Goal: Task Accomplishment & Management: Manage account settings

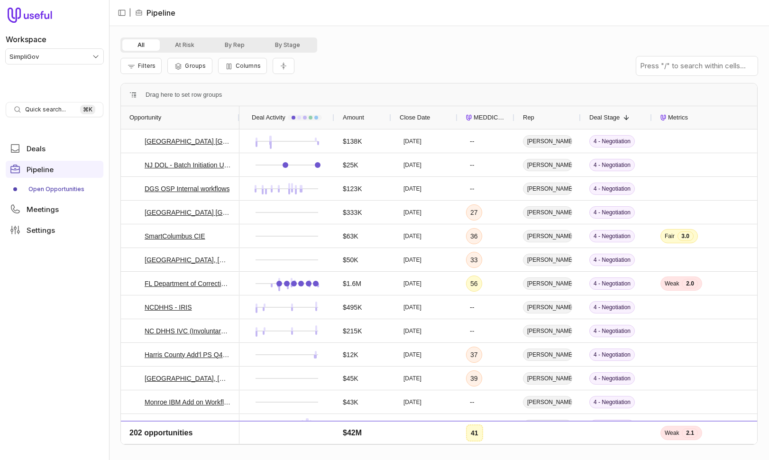
click at [482, 115] on span "MEDDICC Score" at bounding box center [490, 117] width 32 height 11
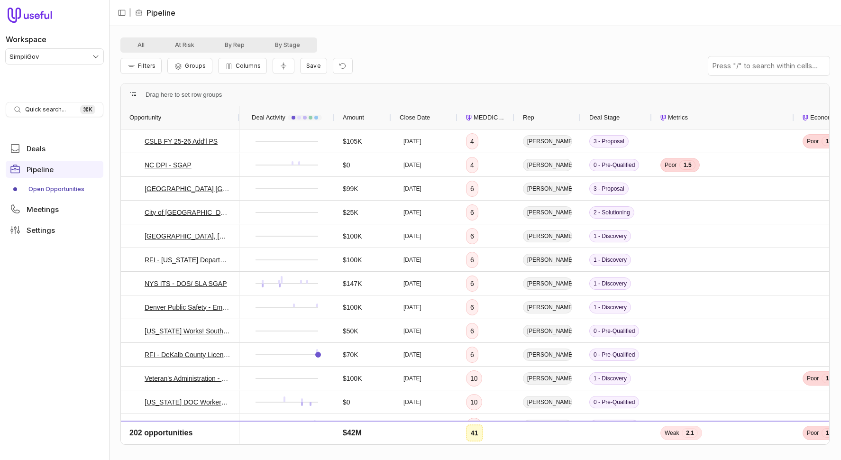
click at [478, 116] on span "MEDDICC Score" at bounding box center [490, 117] width 32 height 11
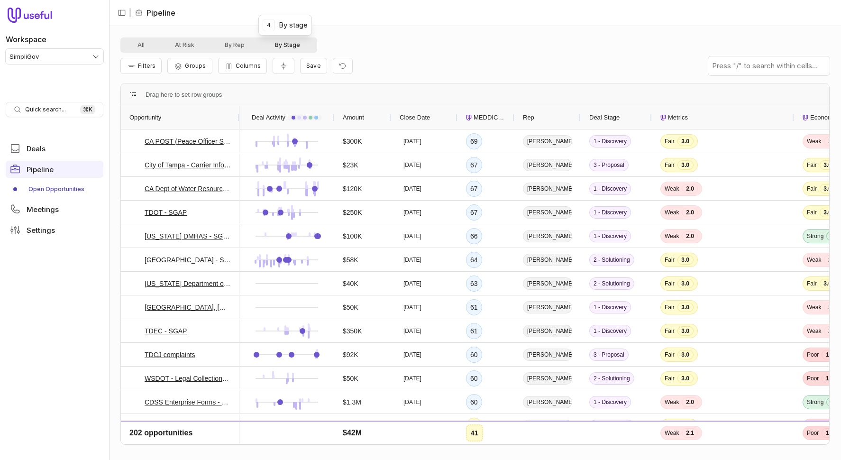
click at [295, 44] on button "By Stage" at bounding box center [287, 44] width 55 height 11
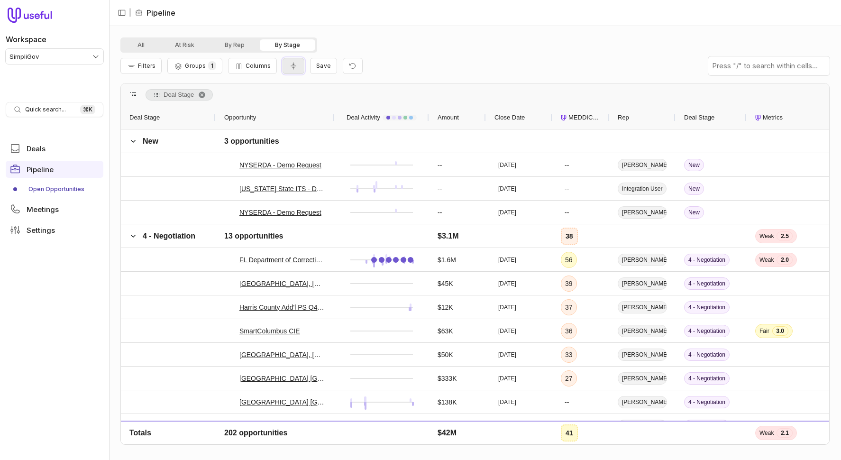
click at [295, 67] on icon "Collapse all rows" at bounding box center [293, 66] width 9 height 8
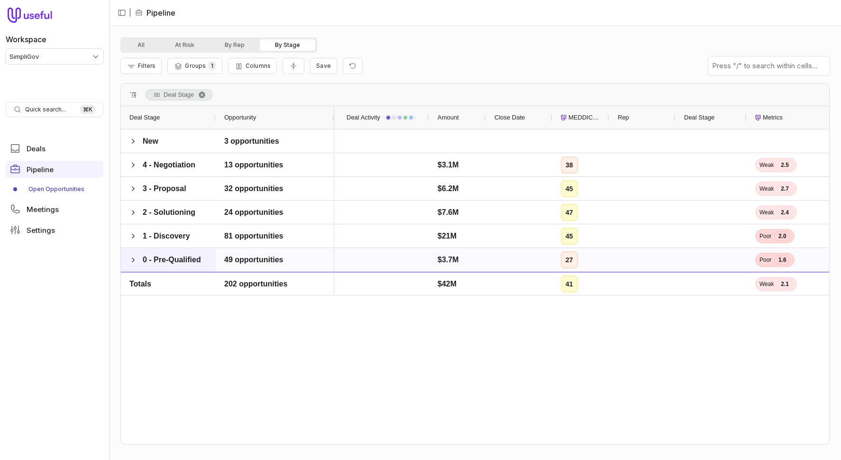
click at [129, 261] on div "0 - Pre-Qualified" at bounding box center [168, 259] width 95 height 23
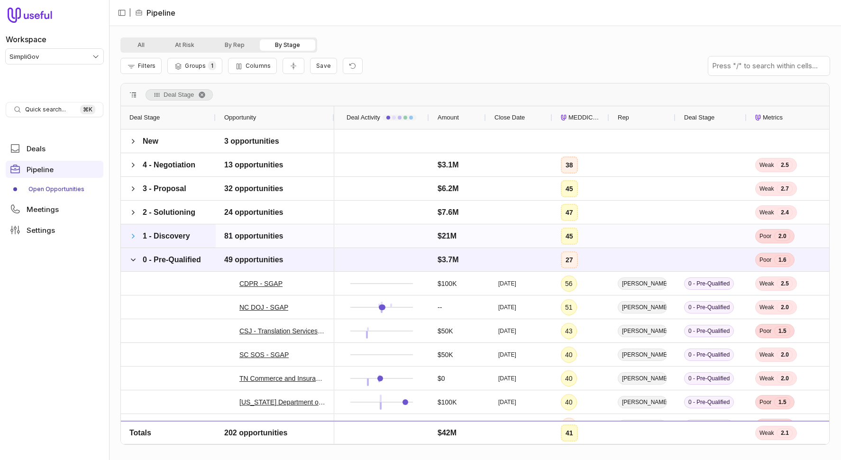
click at [133, 237] on span at bounding box center [133, 236] width 8 height 8
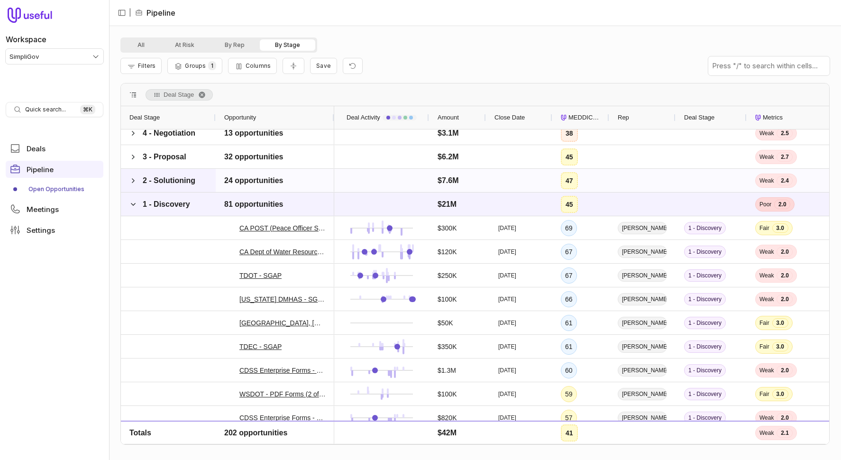
click at [132, 175] on span at bounding box center [133, 180] width 8 height 19
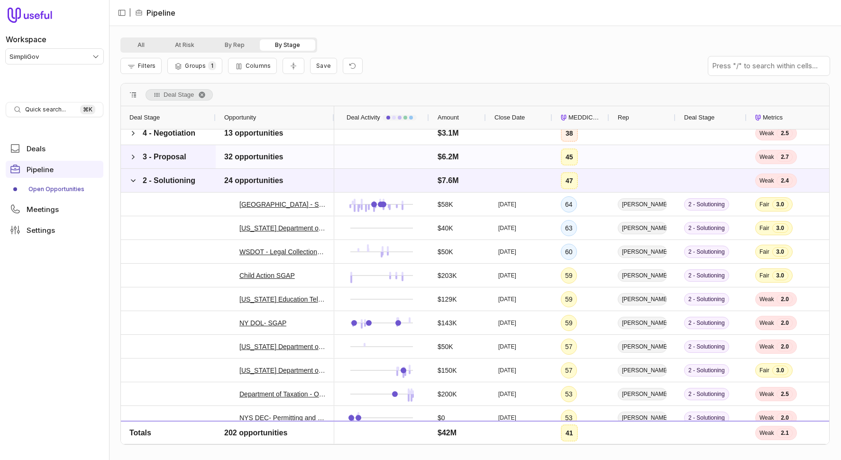
click at [135, 150] on span at bounding box center [133, 156] width 8 height 19
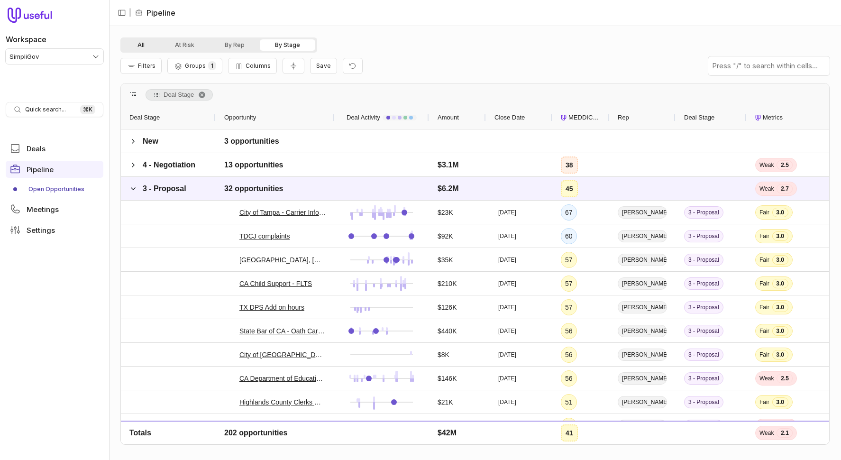
click at [137, 46] on button "All" at bounding box center [140, 44] width 37 height 11
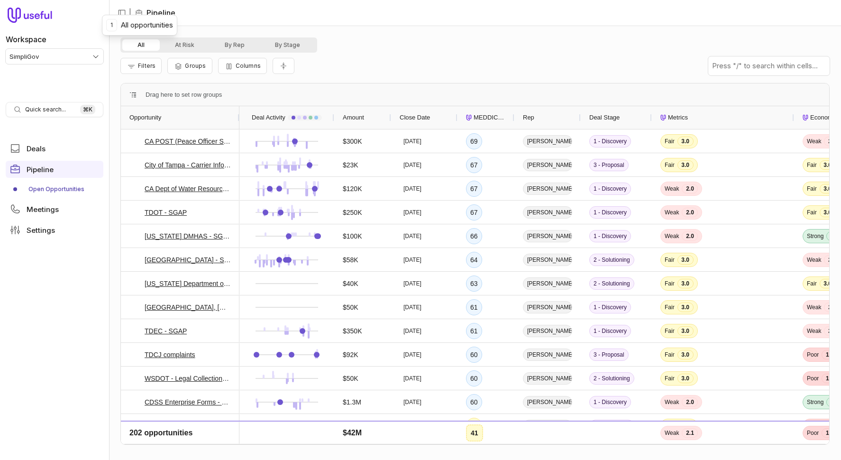
click at [368, 33] on div "All At Risk By Rep By Stage Filters Groups Columns Press ENTER to sort Drag her…" at bounding box center [475, 243] width 732 height 434
click at [358, 43] on div "All At Risk By Rep By Stage" at bounding box center [475, 44] width 710 height 15
click at [366, 37] on div "All At Risk By Rep By Stage" at bounding box center [475, 44] width 710 height 15
click at [463, 41] on div "All At Risk By Rep By Stage" at bounding box center [475, 44] width 710 height 15
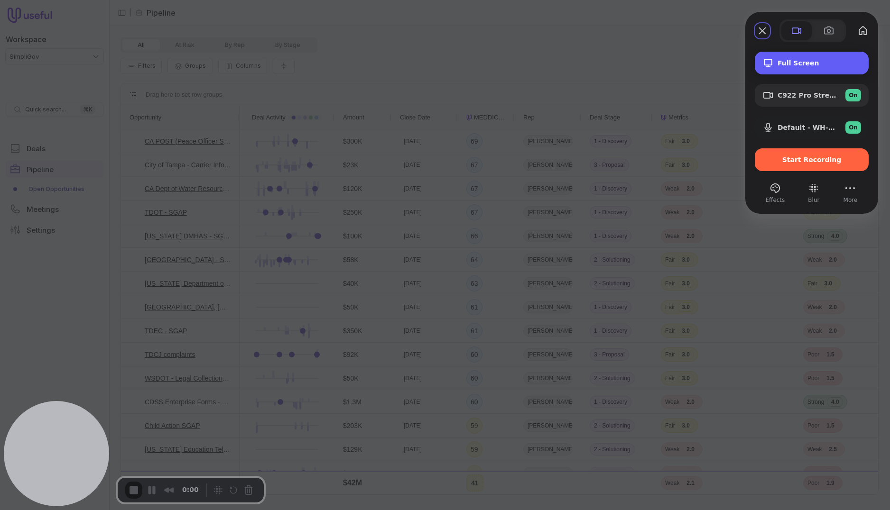
click at [769, 67] on div "Full Screen" at bounding box center [812, 63] width 114 height 23
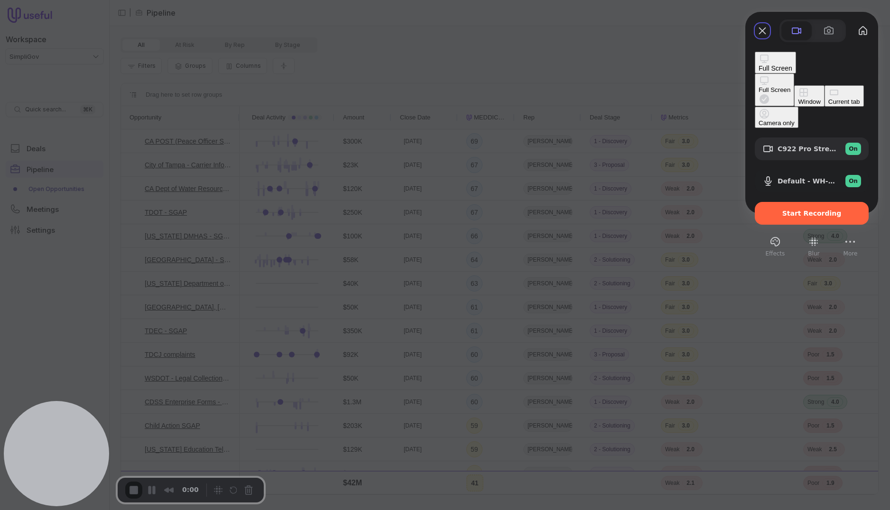
click at [769, 91] on button "Window" at bounding box center [809, 95] width 30 height 21
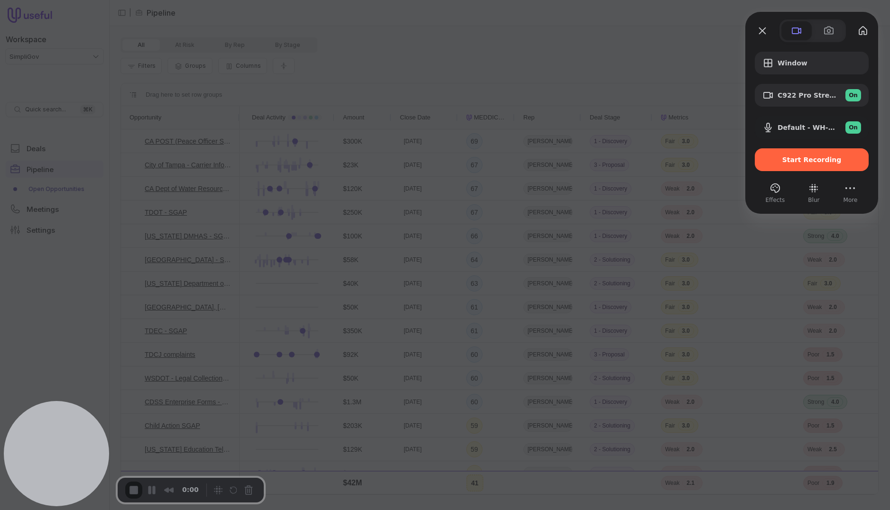
click at [754, 26] on div at bounding box center [811, 30] width 133 height 23
click at [763, 28] on button "Close" at bounding box center [762, 30] width 15 height 15
click at [769, 64] on span "Window" at bounding box center [818, 63] width 83 height 8
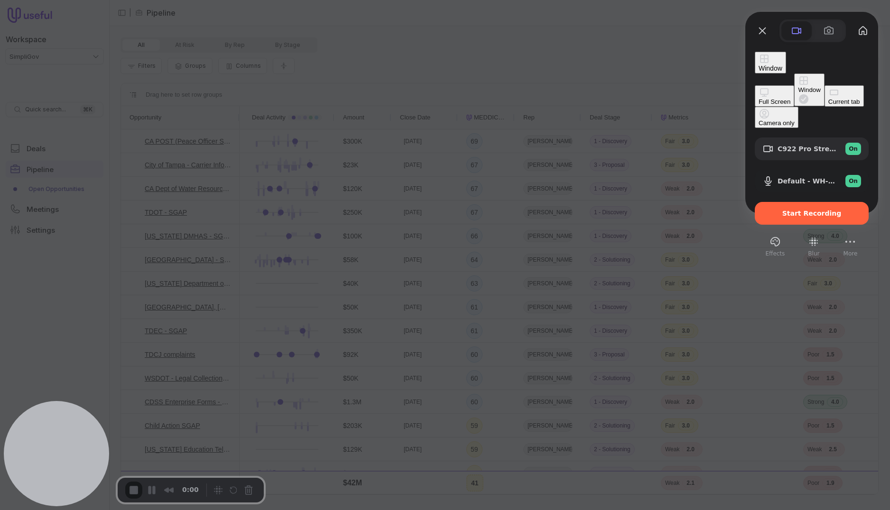
click at [769, 90] on button "Window" at bounding box center [809, 90] width 30 height 33
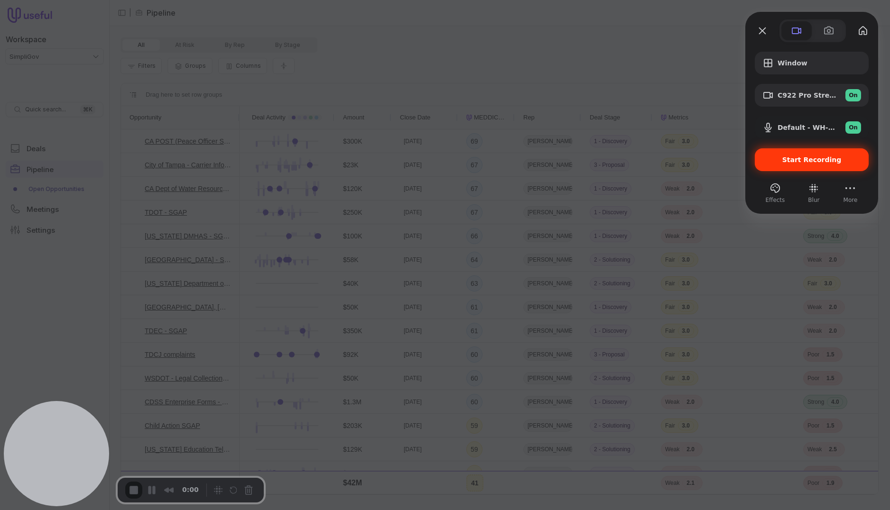
click at [769, 159] on span "Start Recording" at bounding box center [811, 160] width 59 height 8
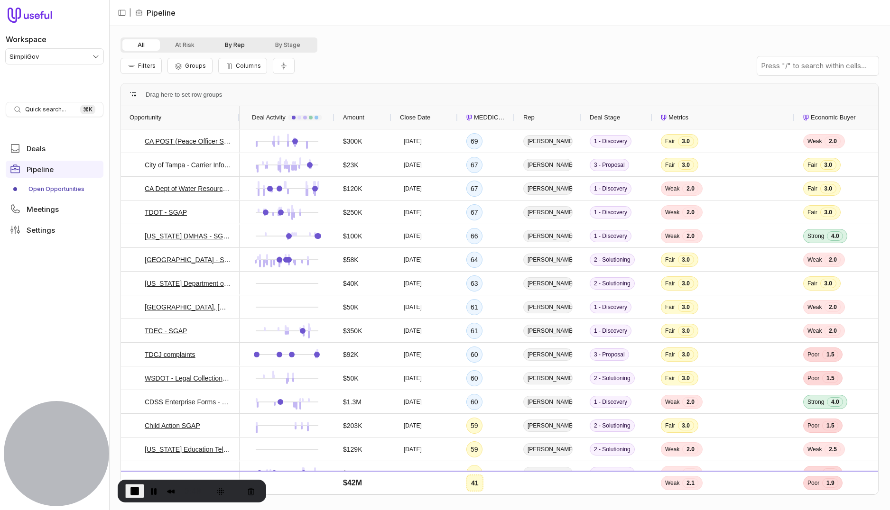
click at [247, 46] on button "By Rep" at bounding box center [235, 44] width 50 height 11
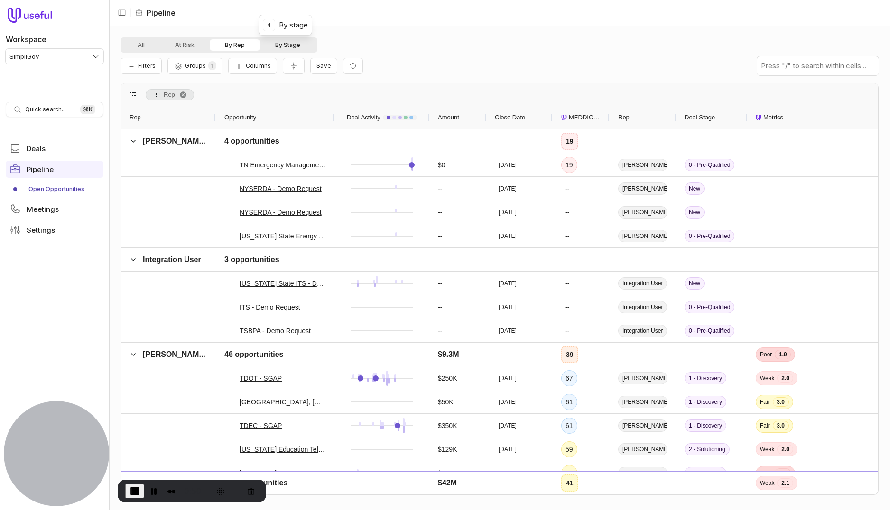
click at [285, 45] on button "By Stage" at bounding box center [287, 44] width 55 height 11
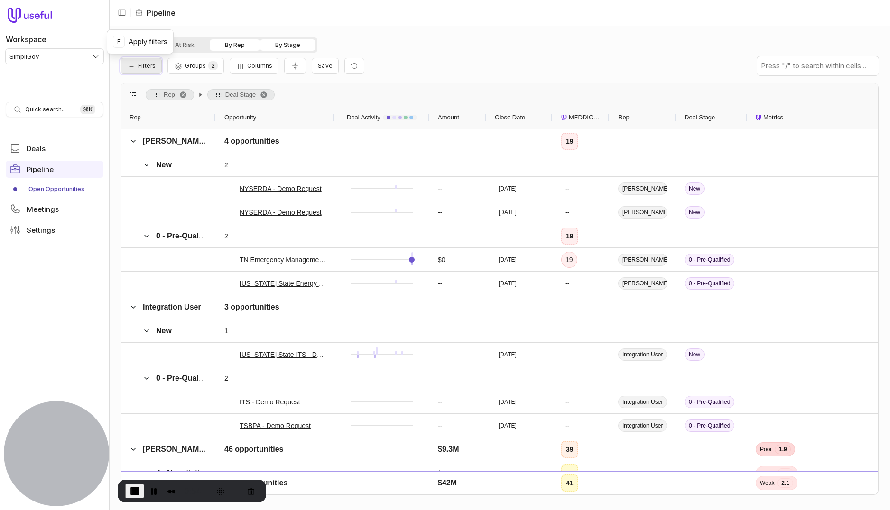
click at [145, 65] on span "Filters" at bounding box center [147, 65] width 18 height 7
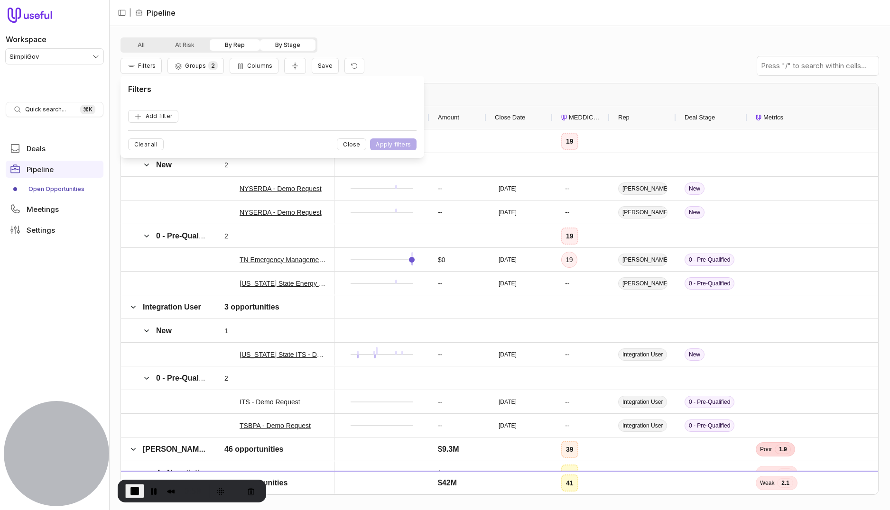
click at [382, 25] on nav "| Pipeline" at bounding box center [499, 13] width 781 height 26
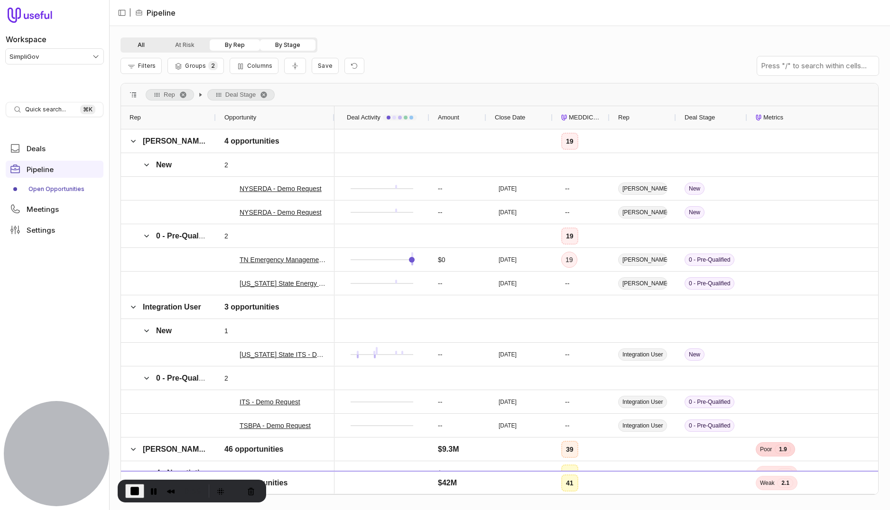
click at [138, 49] on button "All" at bounding box center [140, 44] width 37 height 11
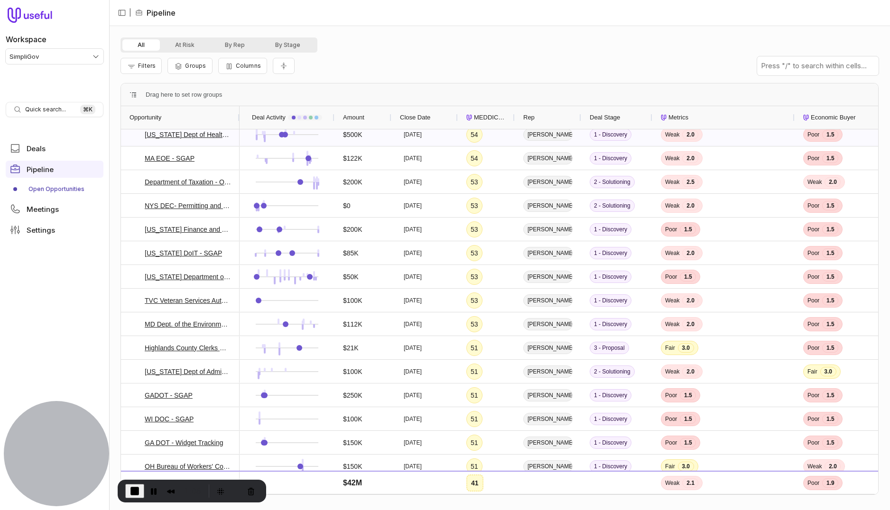
scroll to position [978, 0]
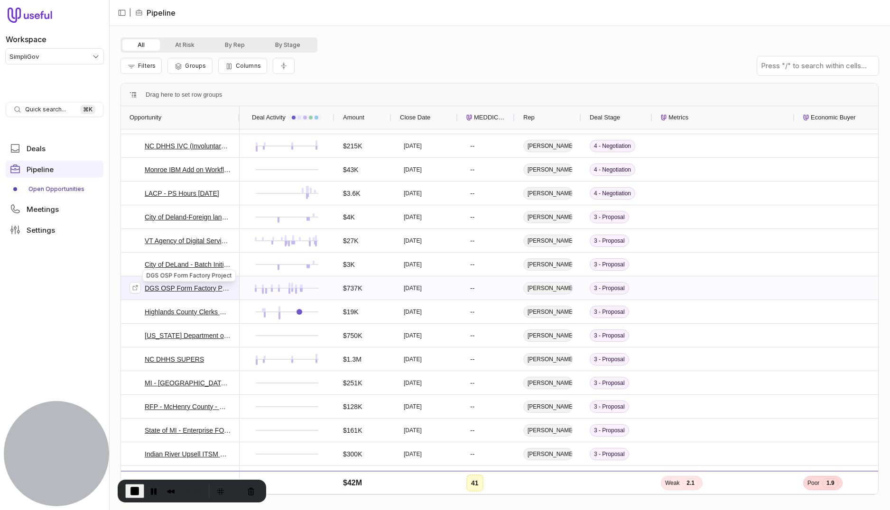
click at [201, 289] on link "DGS OSP Form Factory Project" at bounding box center [188, 288] width 86 height 11
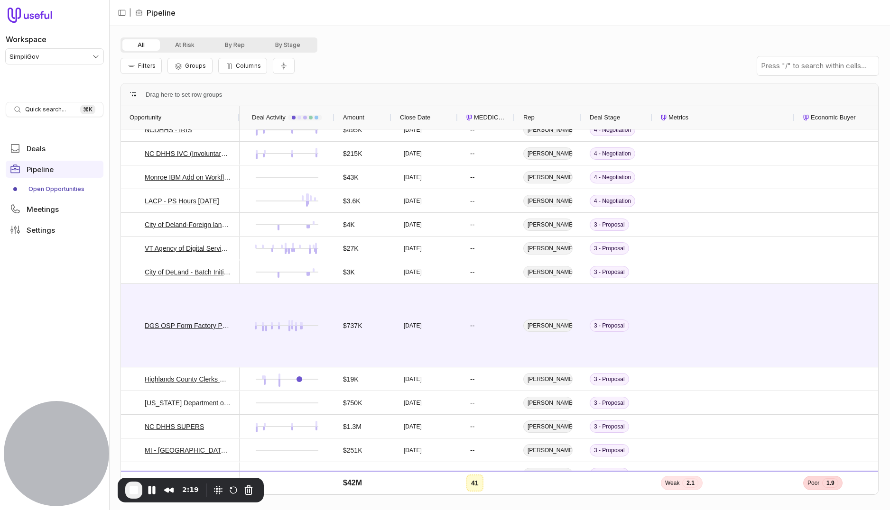
click at [421, 118] on span "Close Date" at bounding box center [415, 117] width 30 height 11
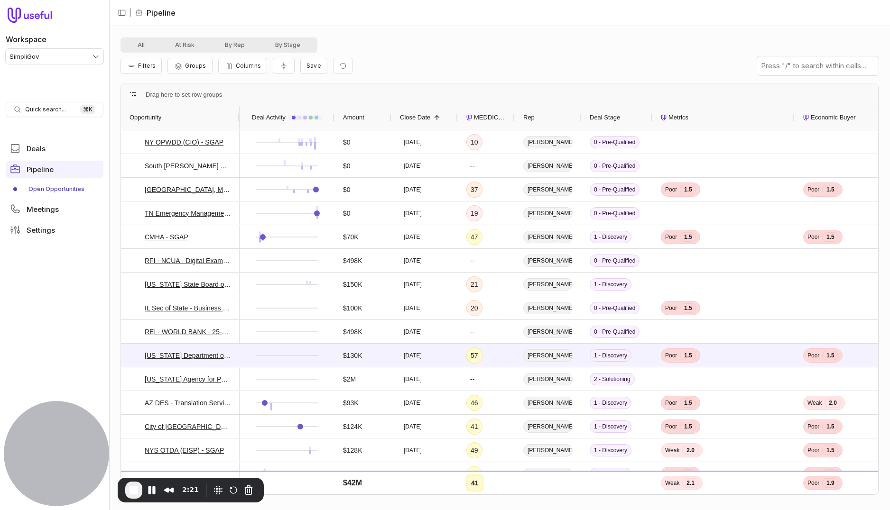
click at [421, 118] on span "Close Date" at bounding box center [415, 117] width 30 height 11
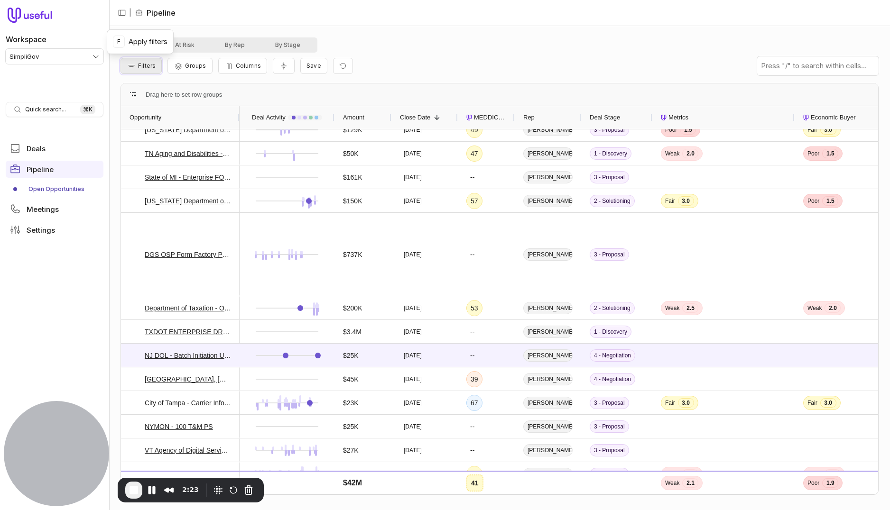
click at [142, 68] on span "Filters" at bounding box center [147, 65] width 18 height 7
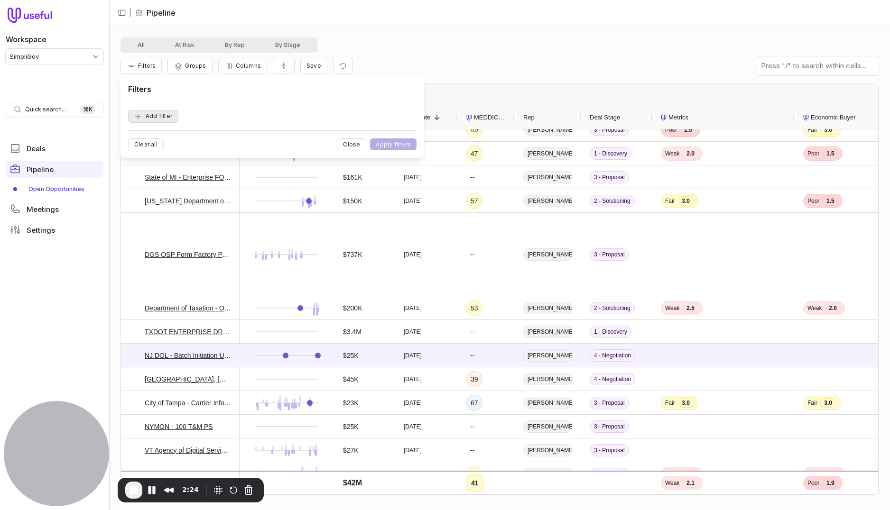
click at [164, 115] on button "Add filter" at bounding box center [153, 116] width 50 height 13
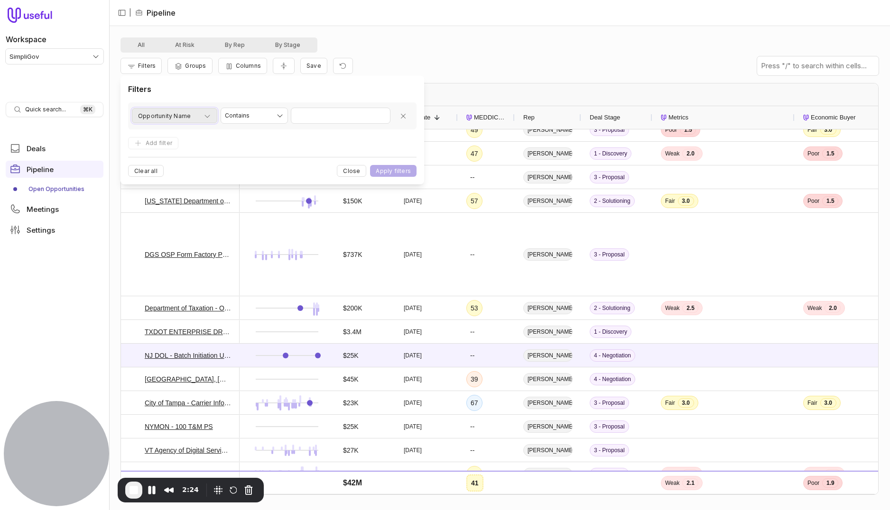
click at [167, 115] on span "Opportunity Name" at bounding box center [164, 116] width 53 height 11
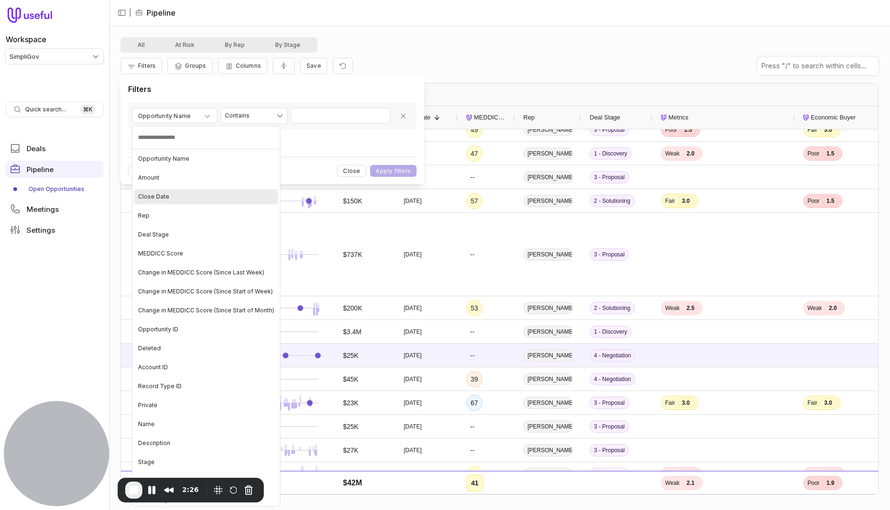
drag, startPoint x: 193, startPoint y: 197, endPoint x: 321, endPoint y: 129, distance: 144.7
click at [193, 197] on div "Close Date" at bounding box center [206, 196] width 144 height 15
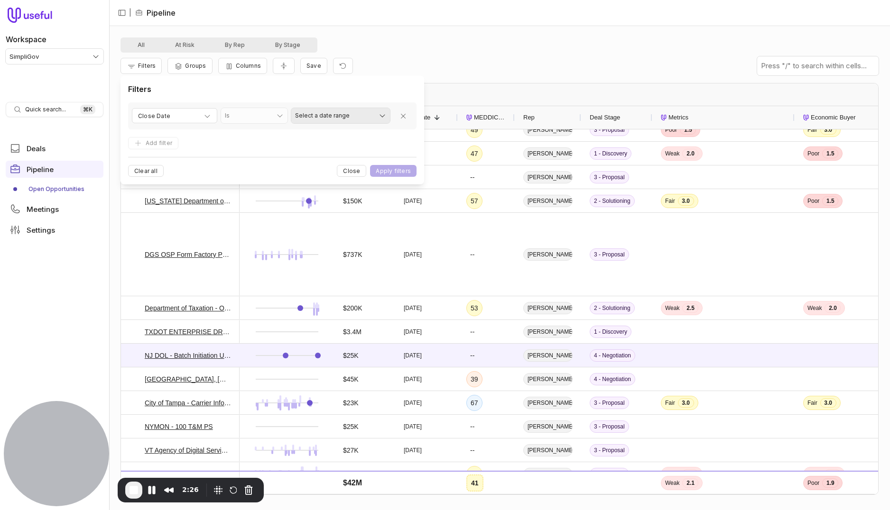
click at [332, 122] on html "Workspace SimpliGov Quick search... ⌘ K Deals Pipeline Open Opportunities Meeti…" at bounding box center [445, 255] width 890 height 510
select select "**********"
click at [397, 171] on button "Apply filters" at bounding box center [393, 171] width 46 height 12
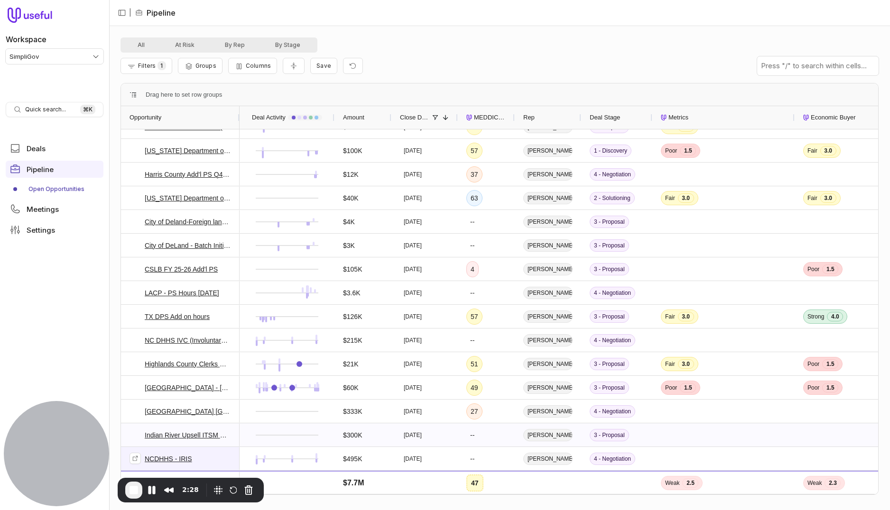
scroll to position [697, 0]
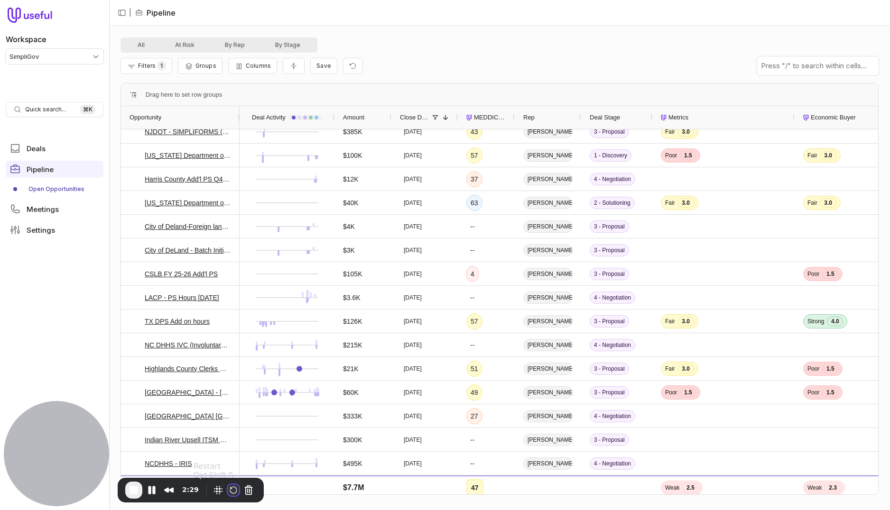
click at [230, 460] on button "Restart Recording" at bounding box center [233, 490] width 11 height 11
drag, startPoint x: 552, startPoint y: 74, endPoint x: 496, endPoint y: 118, distance: 71.9
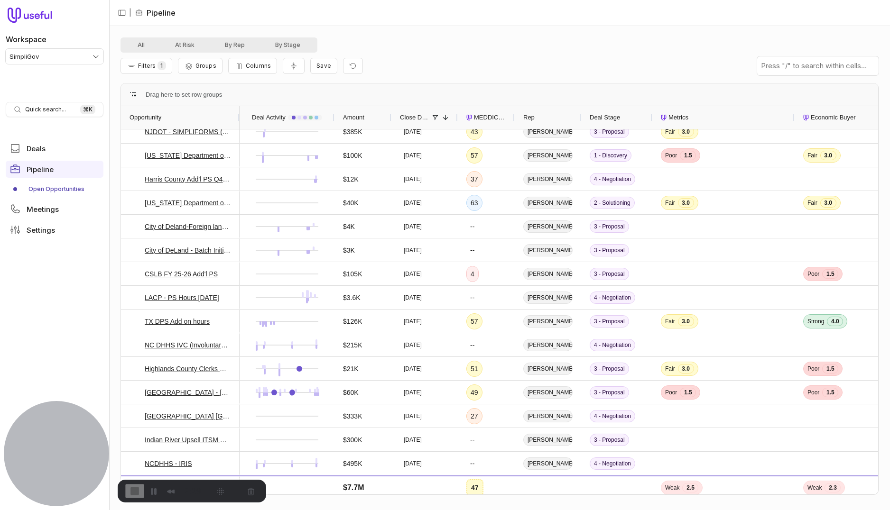
click at [491, 120] on span "MEDDICC Score" at bounding box center [490, 117] width 32 height 11
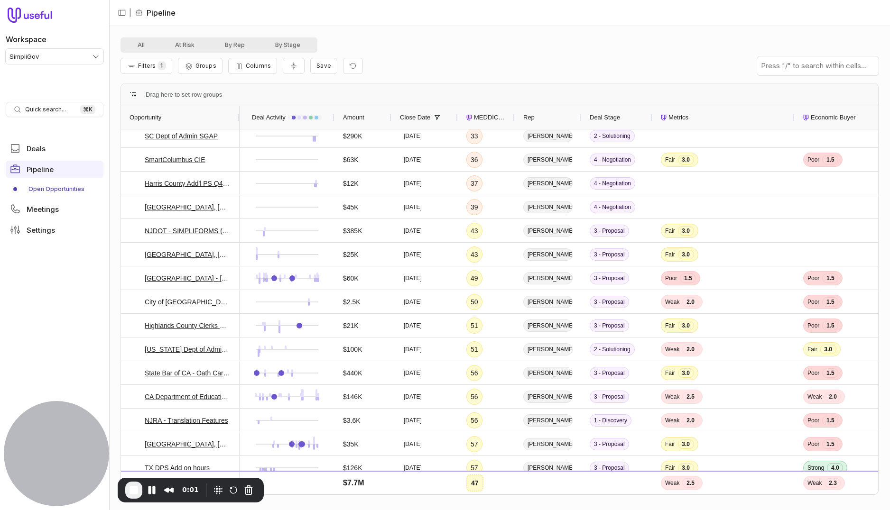
scroll to position [114, 0]
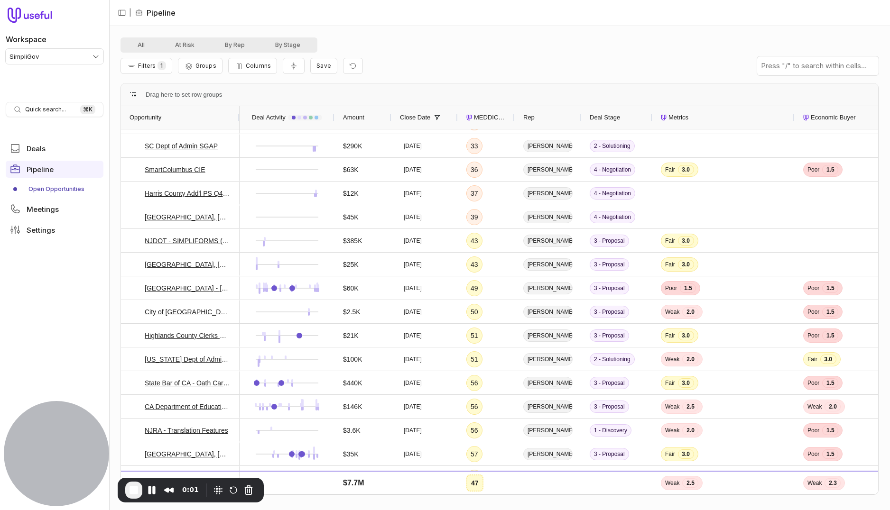
click at [487, 117] on span "MEDDICC Score" at bounding box center [490, 117] width 32 height 11
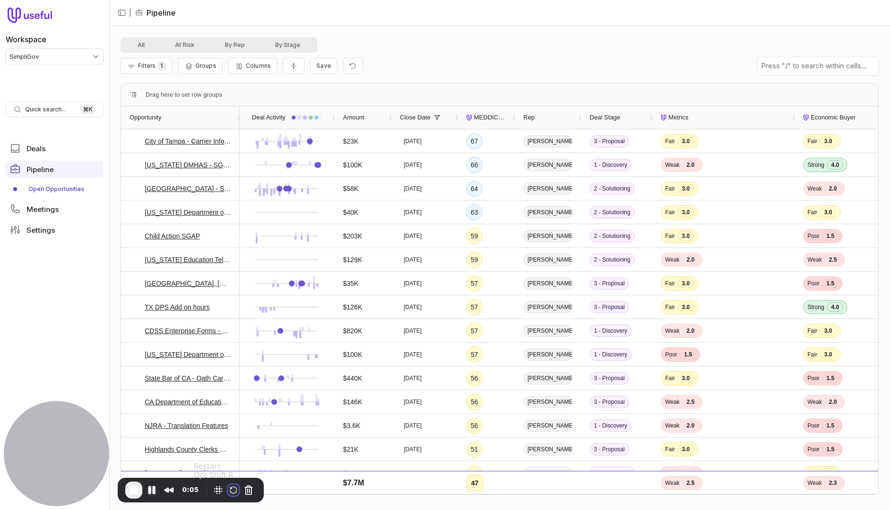
click at [228, 460] on button "Restart Recording" at bounding box center [233, 490] width 11 height 11
click at [399, 38] on div "All At Risk By Rep By Stage" at bounding box center [499, 44] width 758 height 15
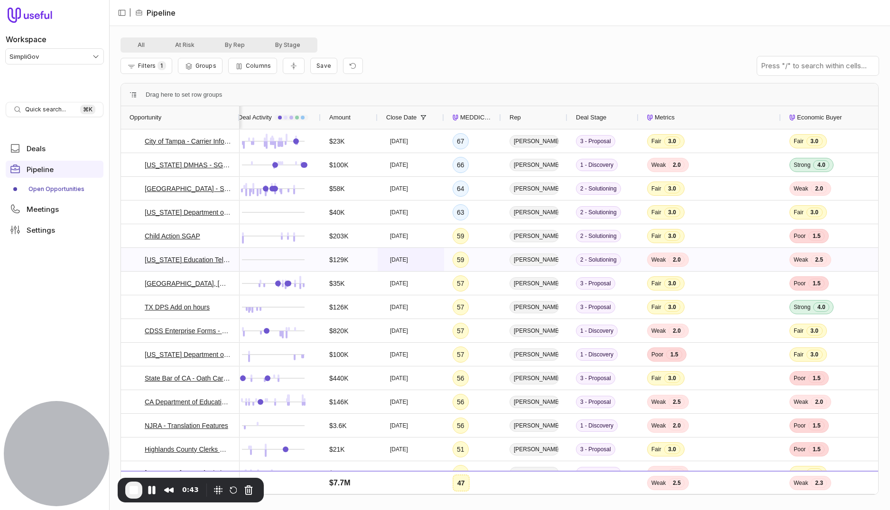
scroll to position [0, 24]
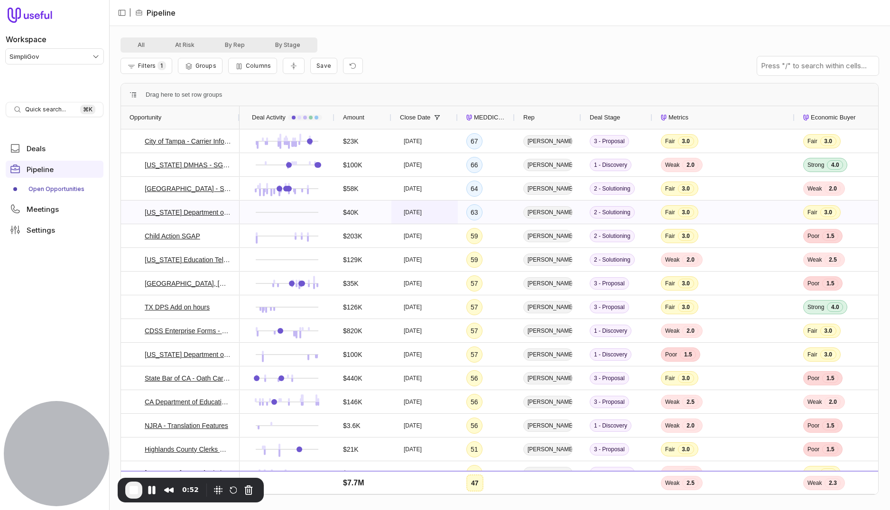
click at [421, 214] on time "[DATE]" at bounding box center [413, 213] width 18 height 8
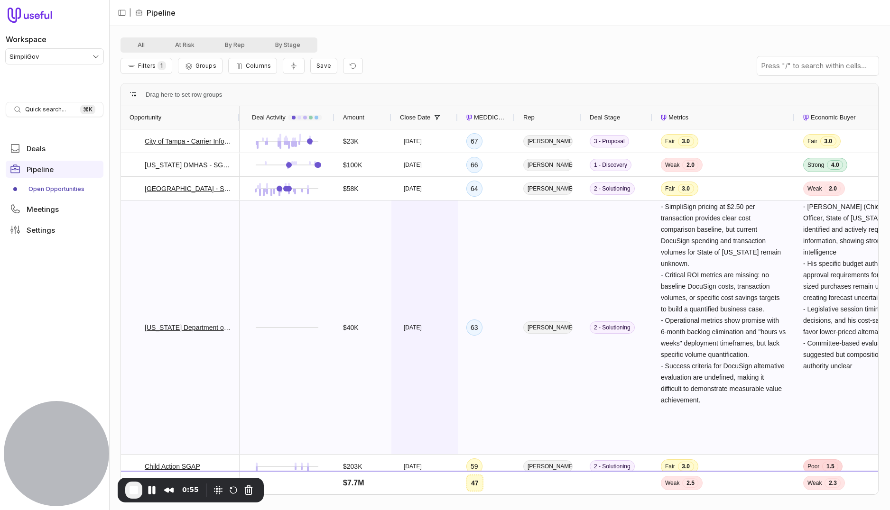
click at [415, 246] on div "[DATE]" at bounding box center [424, 328] width 66 height 254
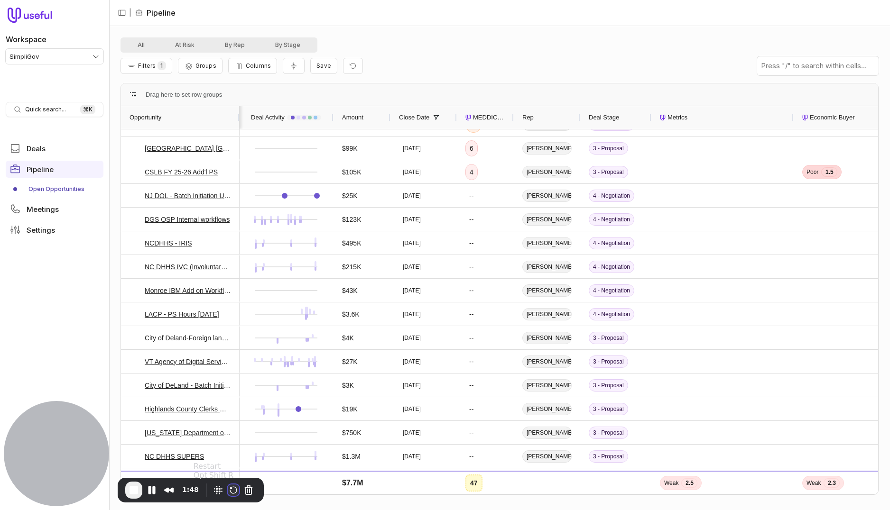
click at [231, 460] on button "Restart Recording" at bounding box center [233, 490] width 11 height 11
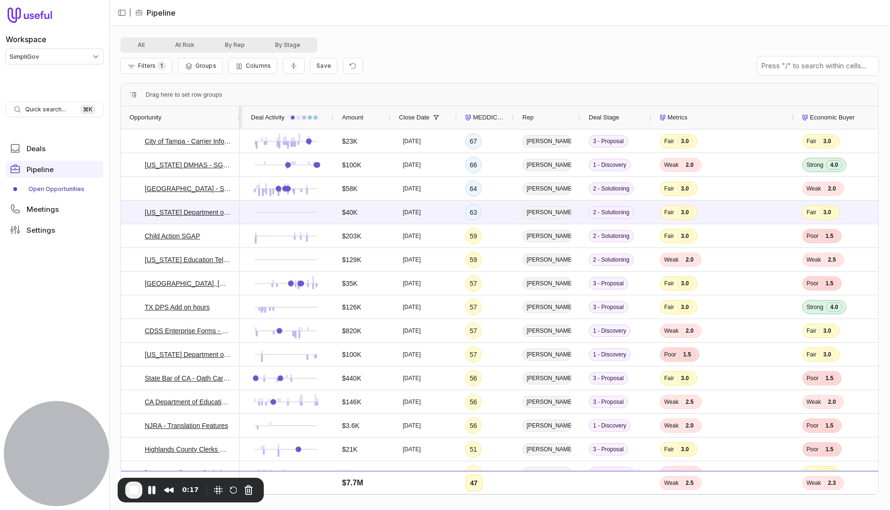
click at [498, 73] on div "Filters 1 Groups Columns Save" at bounding box center [499, 66] width 758 height 27
click at [147, 68] on span "Filters" at bounding box center [147, 65] width 18 height 7
click at [456, 50] on div "All At Risk By Rep By Stage" at bounding box center [499, 44] width 758 height 15
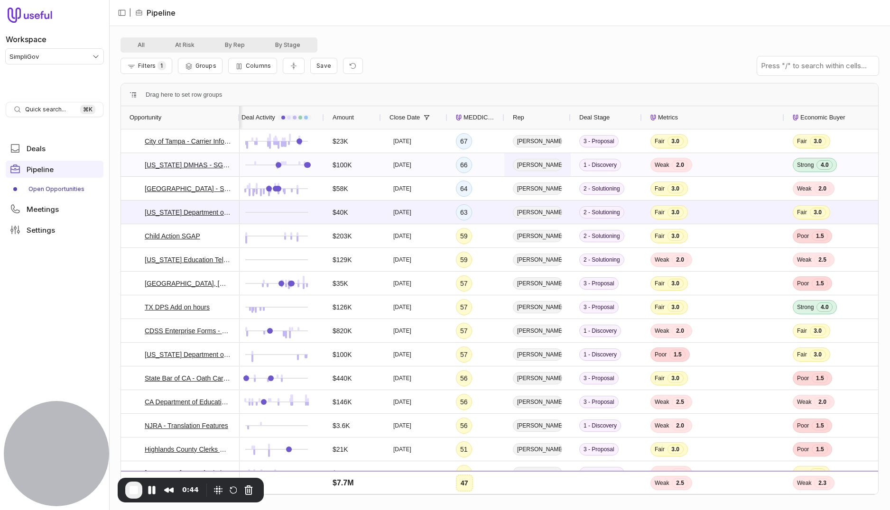
scroll to position [0, 11]
click at [495, 172] on div "66" at bounding box center [474, 164] width 57 height 23
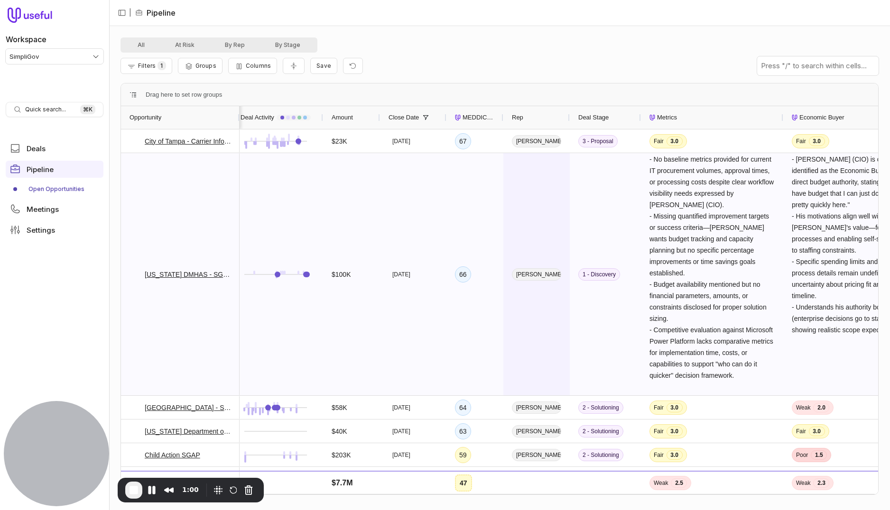
click at [508, 182] on div "[PERSON_NAME]" at bounding box center [536, 274] width 66 height 242
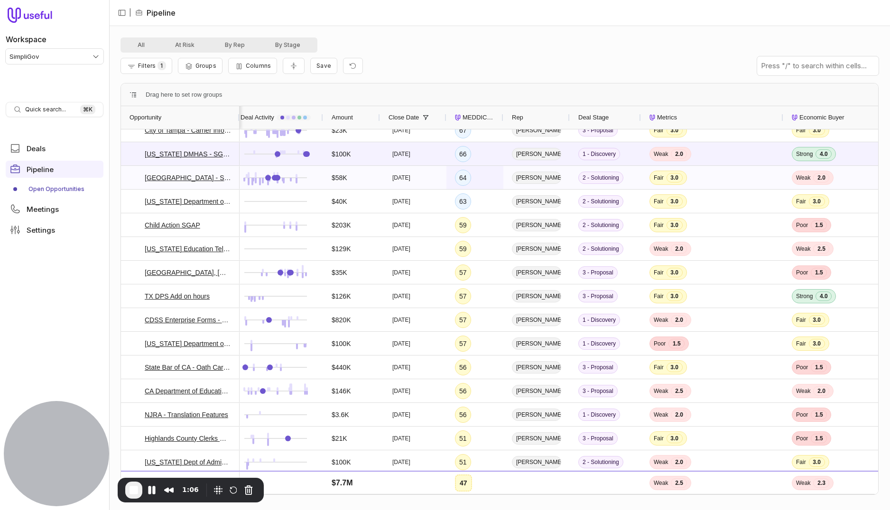
scroll to position [12, 0]
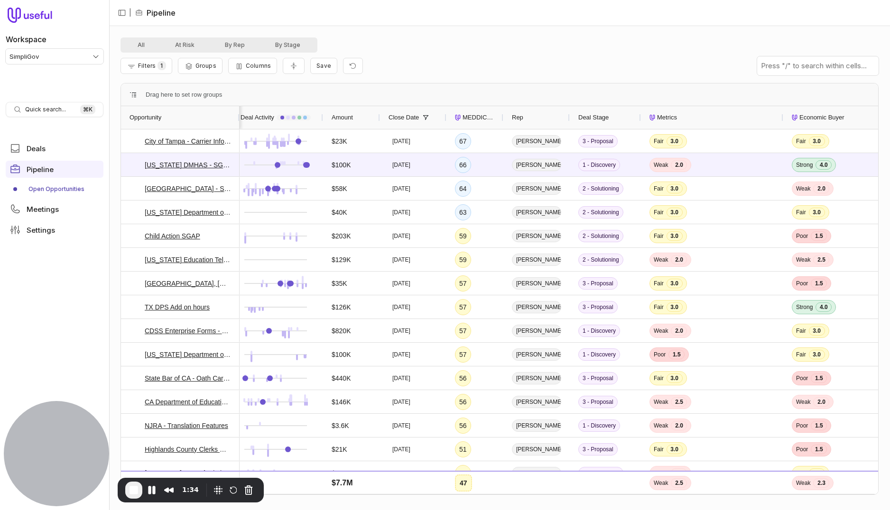
click at [485, 69] on div "Filters 1 Groups Columns Save" at bounding box center [499, 66] width 758 height 27
click at [140, 460] on button "End Recording" at bounding box center [133, 490] width 17 height 17
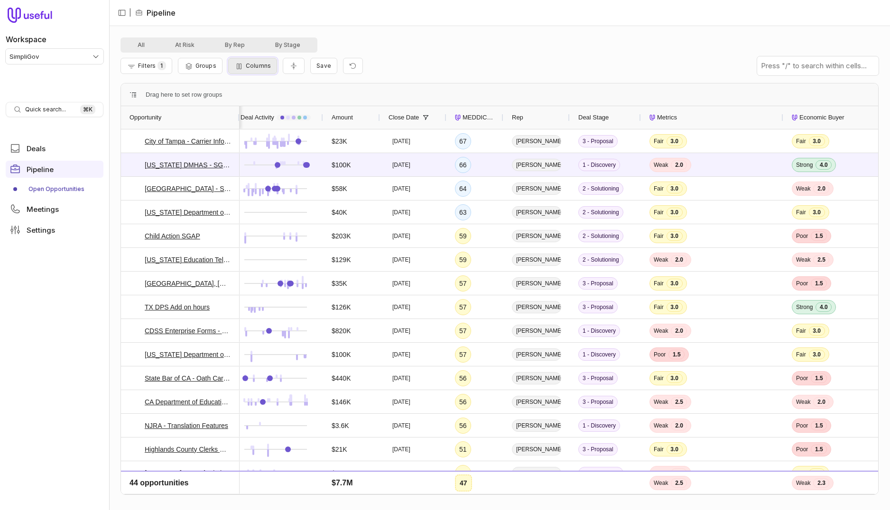
click at [270, 70] on button "Columns" at bounding box center [252, 66] width 49 height 16
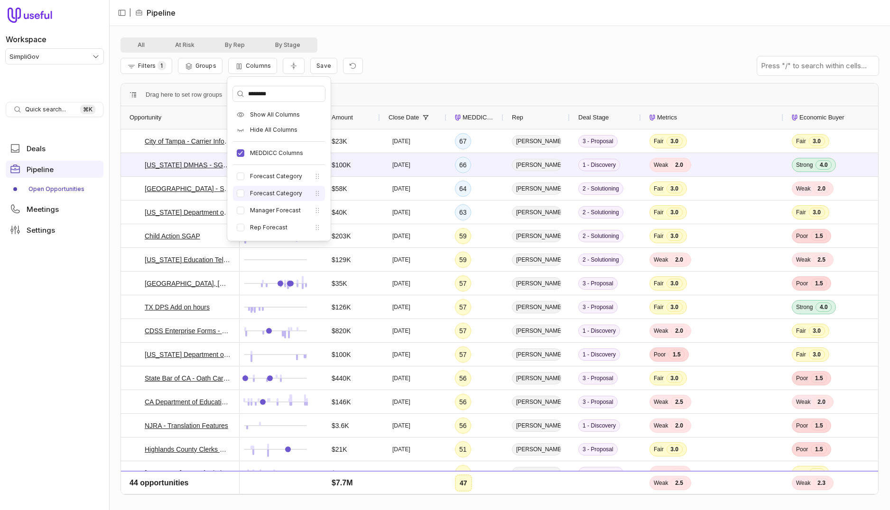
type input "********"
click at [239, 190] on button "Forecast Category" at bounding box center [241, 194] width 8 height 8
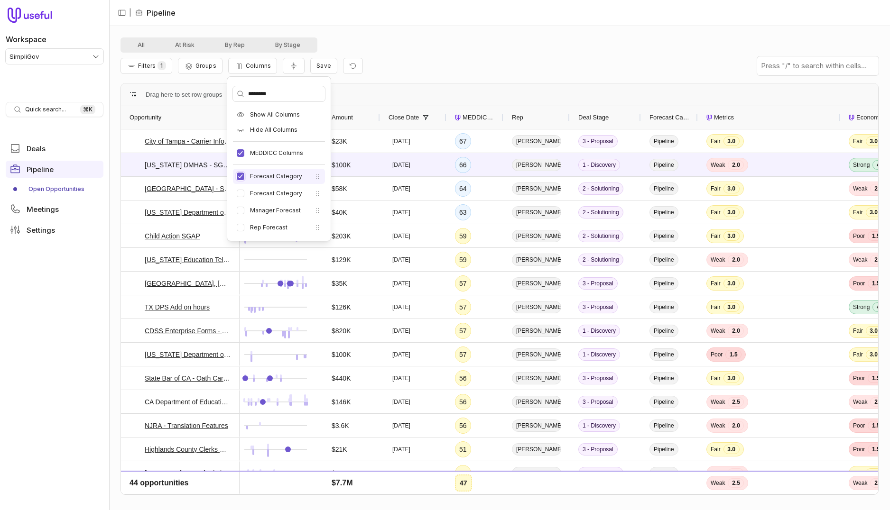
click at [240, 175] on button "Forecast Category" at bounding box center [241, 177] width 8 height 8
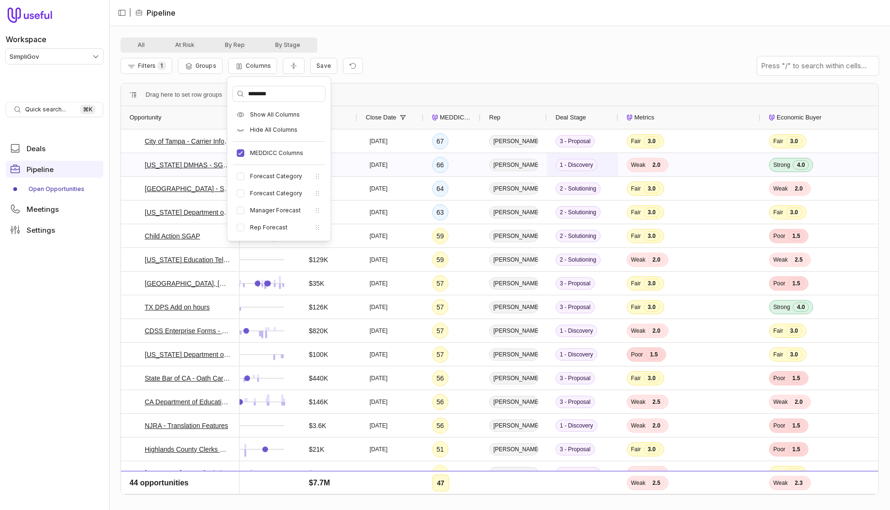
scroll to position [0, 40]
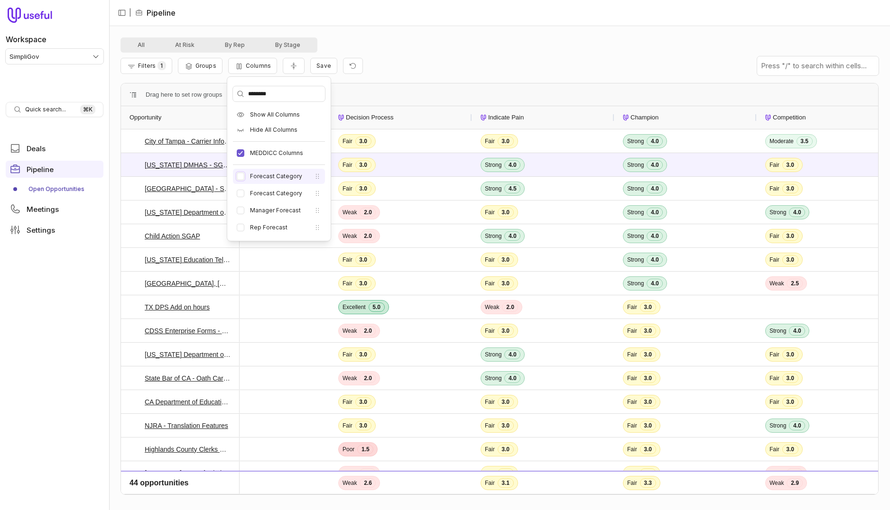
click at [239, 180] on button "Forecast Category" at bounding box center [241, 177] width 8 height 8
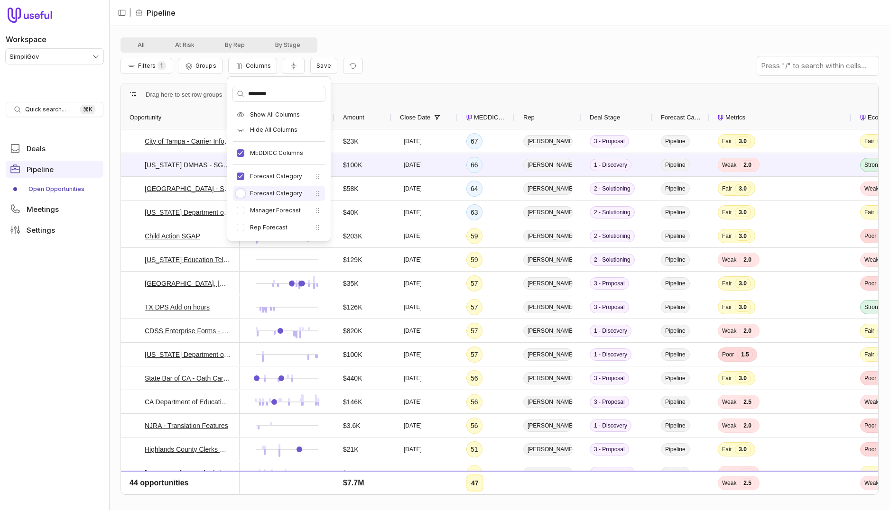
click at [240, 193] on button "Forecast Category" at bounding box center [241, 194] width 8 height 8
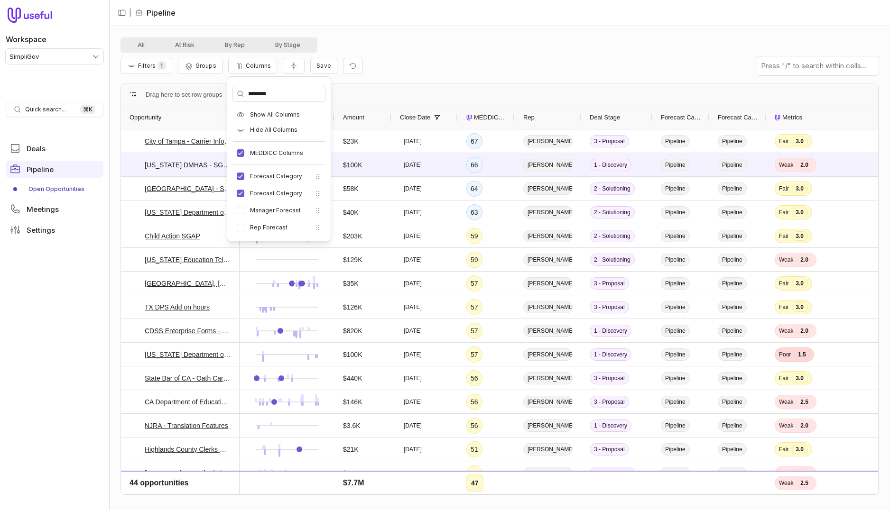
click at [707, 116] on div at bounding box center [709, 117] width 4 height 23
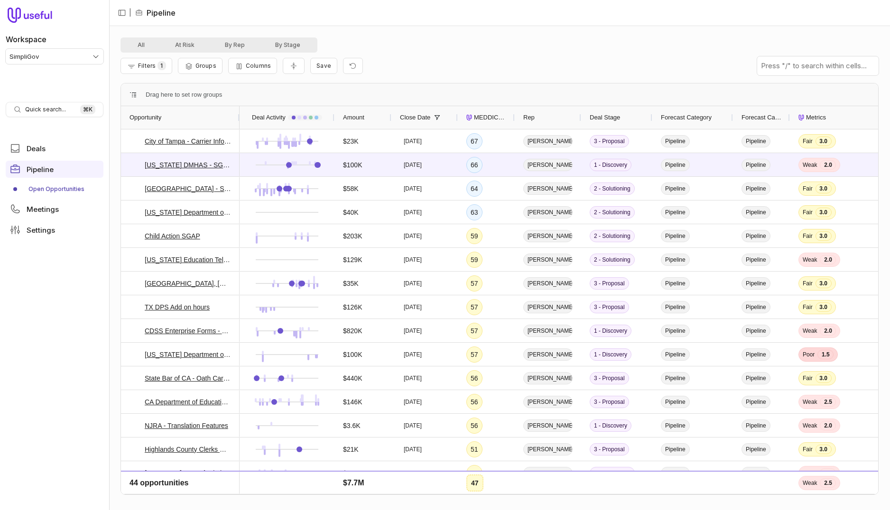
click at [769, 116] on div at bounding box center [789, 117] width 4 height 23
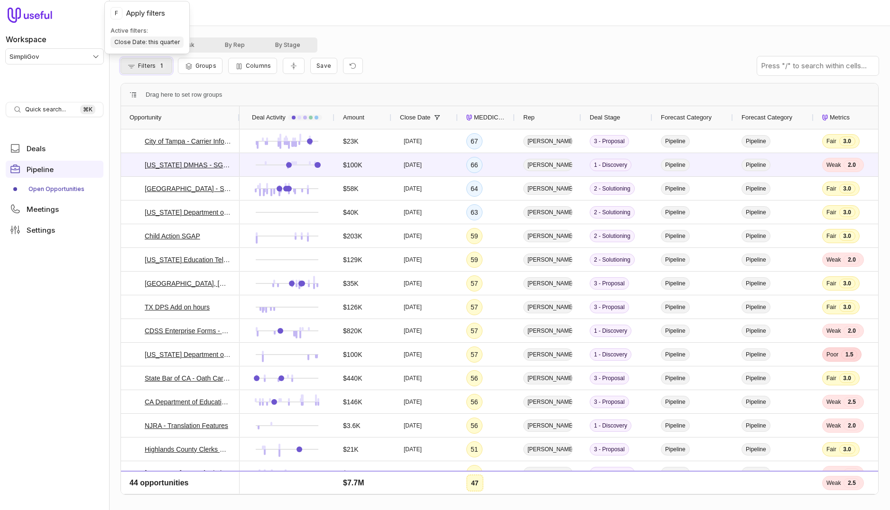
click at [153, 59] on button "Filters 1" at bounding box center [146, 66] width 52 height 16
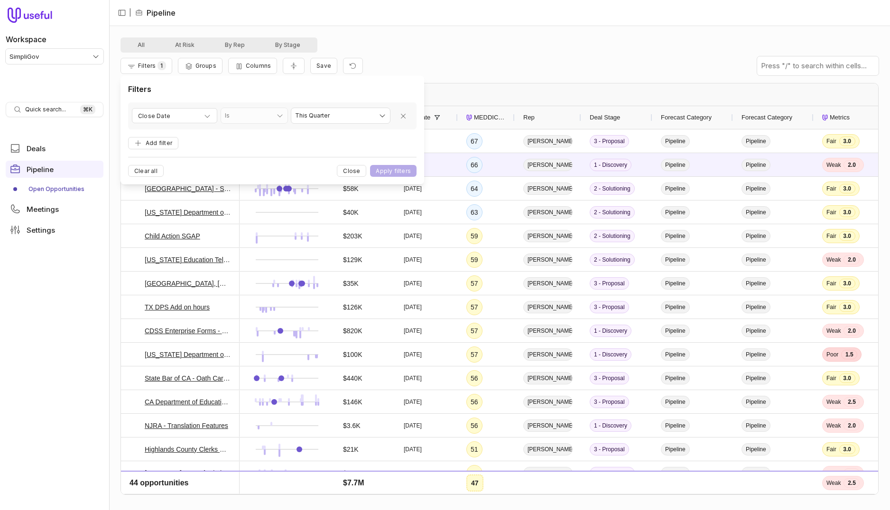
click at [364, 46] on div "All At Risk By Rep By Stage" at bounding box center [499, 44] width 758 height 15
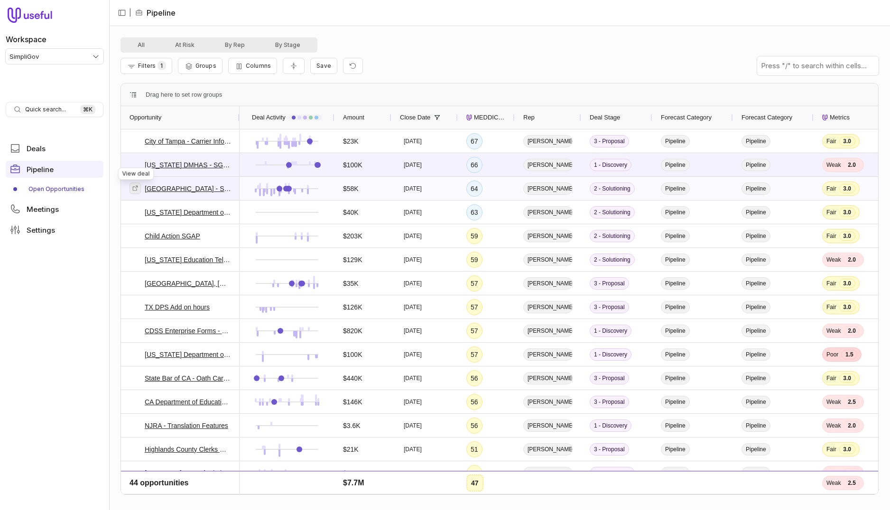
click at [135, 191] on icon at bounding box center [135, 188] width 7 height 7
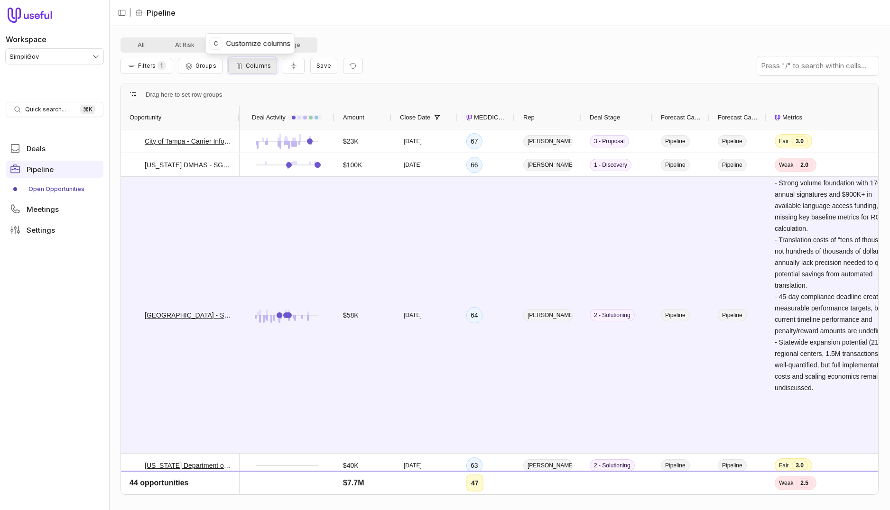
click at [243, 72] on button "Columns" at bounding box center [252, 66] width 49 height 16
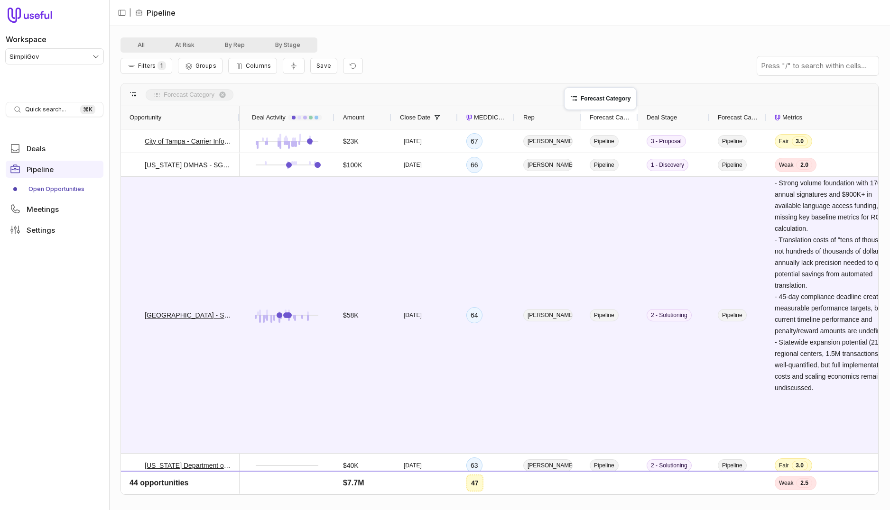
drag, startPoint x: 685, startPoint y: 113, endPoint x: 445, endPoint y: 124, distance: 240.2
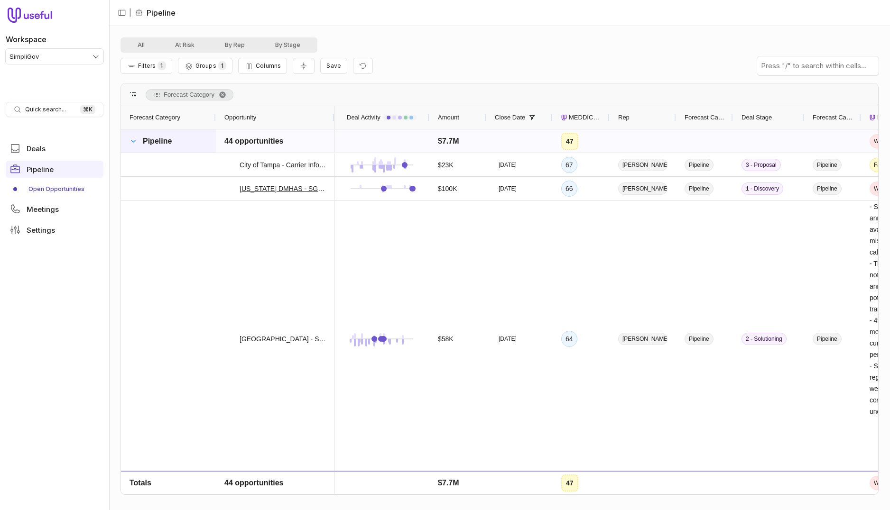
click at [135, 141] on span at bounding box center [133, 142] width 8 height 8
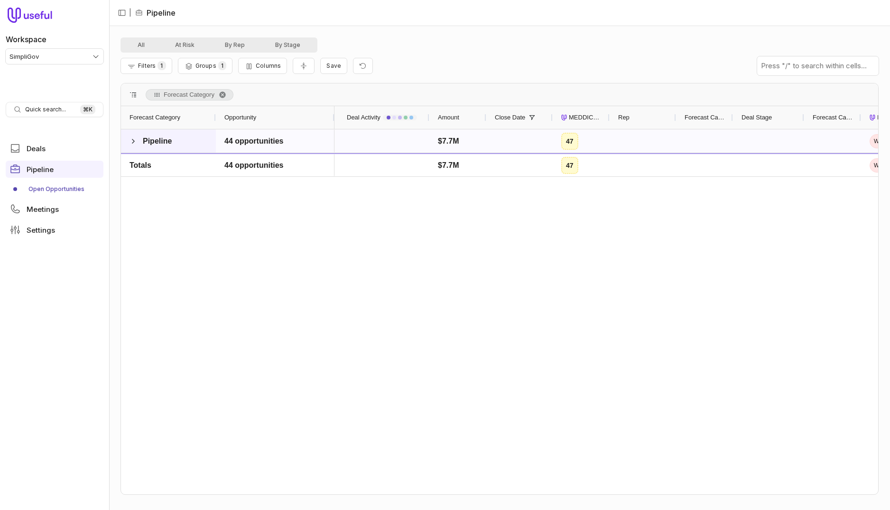
click at [135, 141] on span at bounding box center [133, 142] width 8 height 8
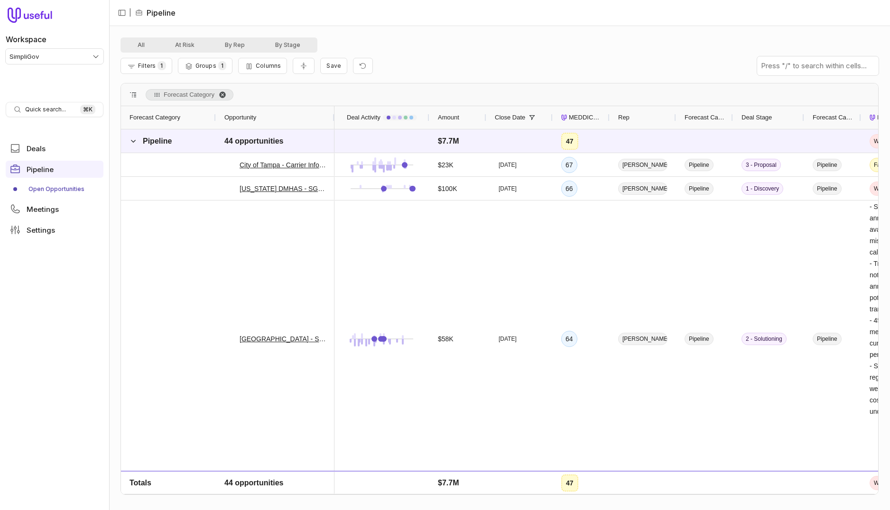
click at [224, 93] on span "Forecast Category. Press ENTER to sort. Press DELETE to remove" at bounding box center [223, 95] width 8 height 8
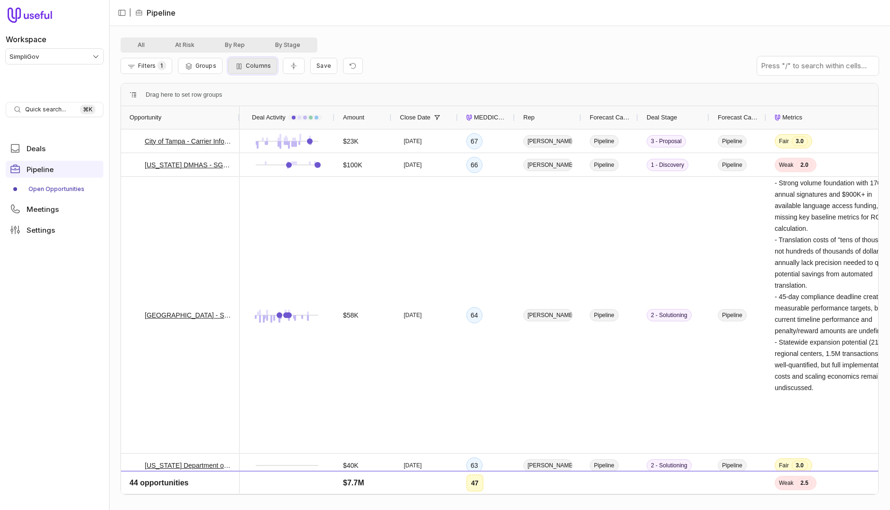
click at [263, 69] on button "Columns" at bounding box center [252, 66] width 49 height 16
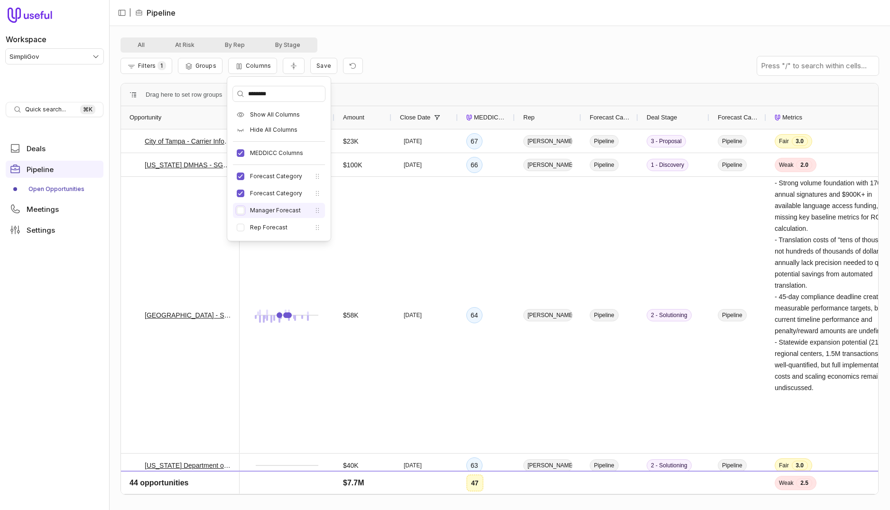
click at [242, 211] on button "Manager Forecast" at bounding box center [241, 211] width 8 height 8
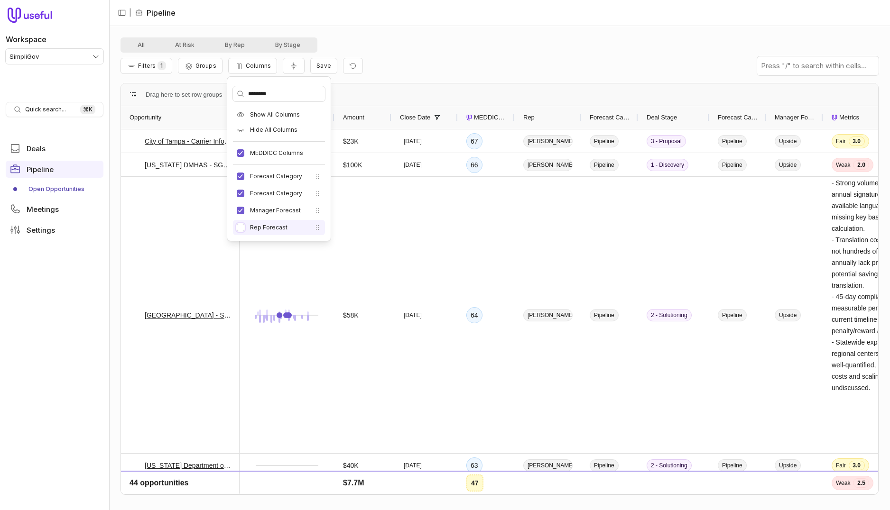
click at [241, 228] on button "Rep Forecast" at bounding box center [241, 228] width 8 height 8
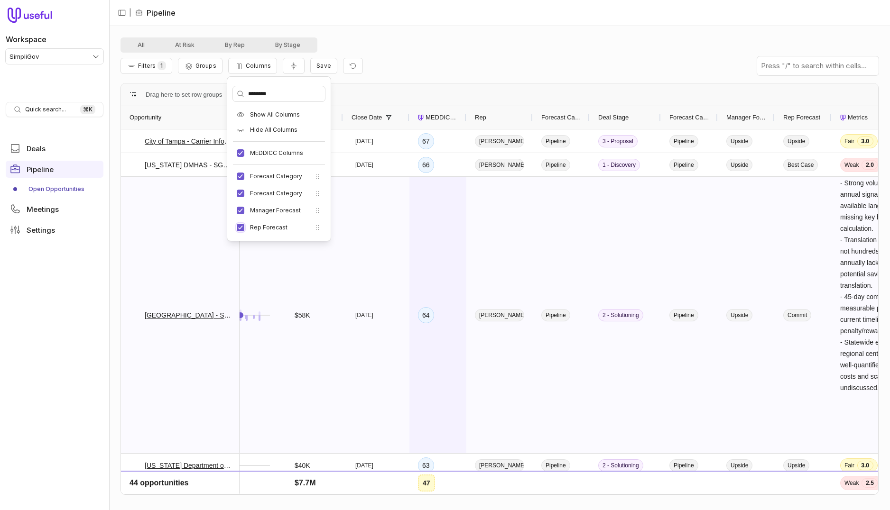
scroll to position [0, 65]
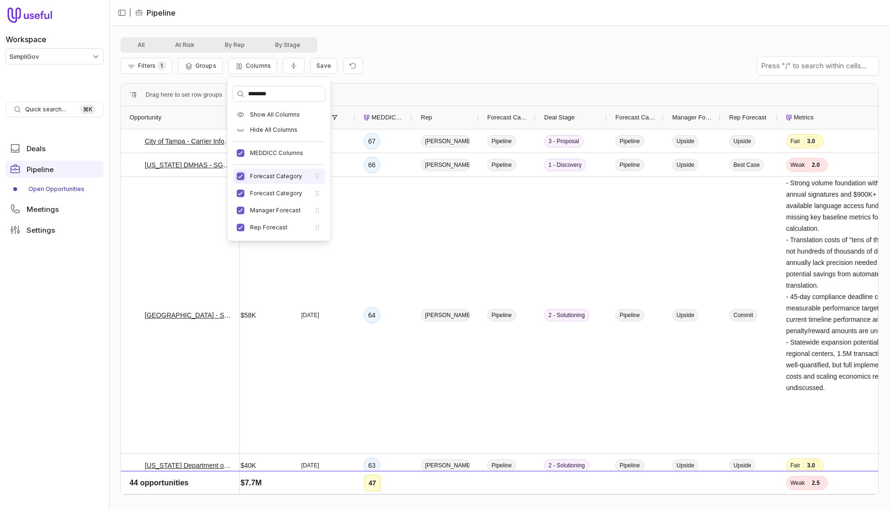
click at [238, 175] on button "Forecast Category" at bounding box center [241, 177] width 8 height 8
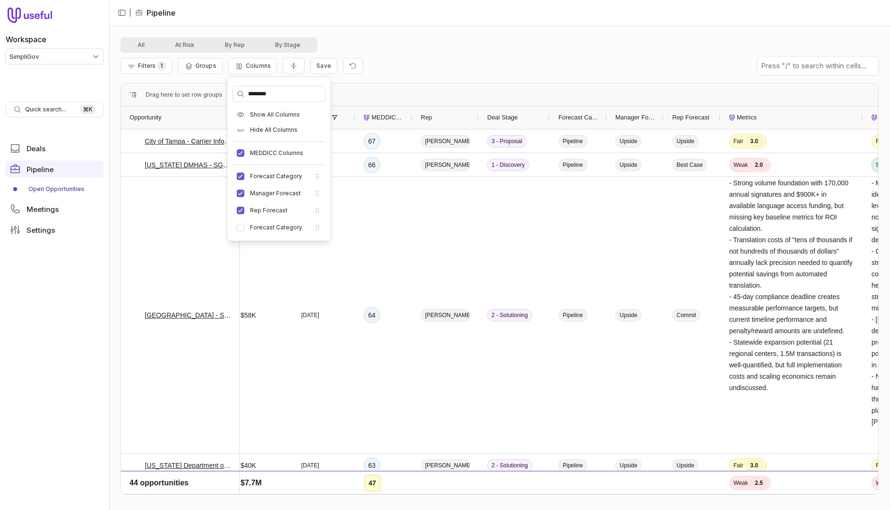
drag, startPoint x: 280, startPoint y: 103, endPoint x: 288, endPoint y: 94, distance: 11.8
click at [280, 103] on div "******** Show All Columns Hide All Columns MEDDICC Columns Forecast Category Ma…" at bounding box center [278, 159] width 103 height 164
click at [290, 91] on input "********" at bounding box center [279, 93] width 92 height 15
click at [428, 27] on div "All At Risk By Rep By Stage Filters 1 Groups Columns Save - [PERSON_NAME] (CIO)…" at bounding box center [499, 268] width 781 height 484
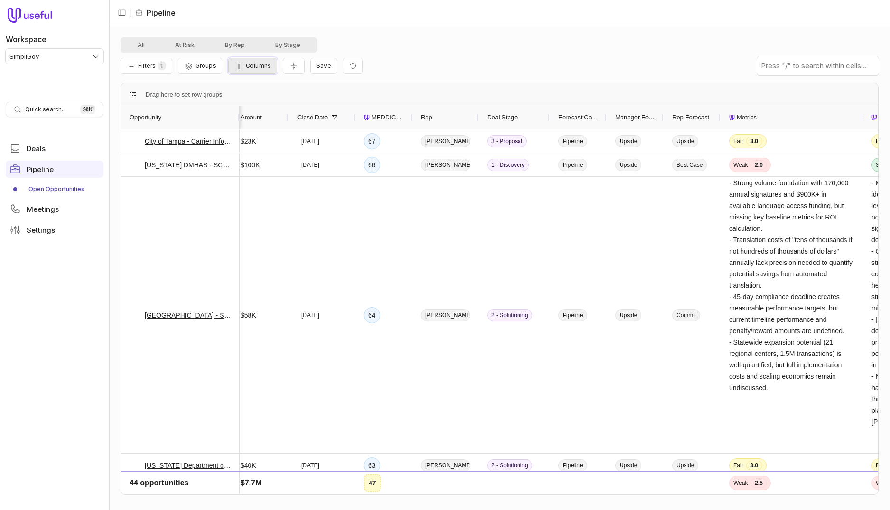
click at [256, 66] on span "Columns" at bounding box center [258, 65] width 25 height 7
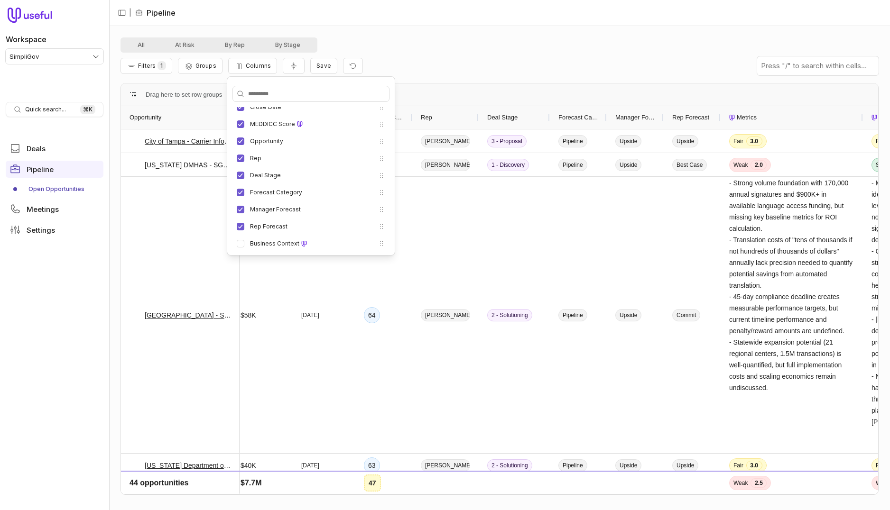
drag, startPoint x: 467, startPoint y: 45, endPoint x: 436, endPoint y: 231, distance: 189.0
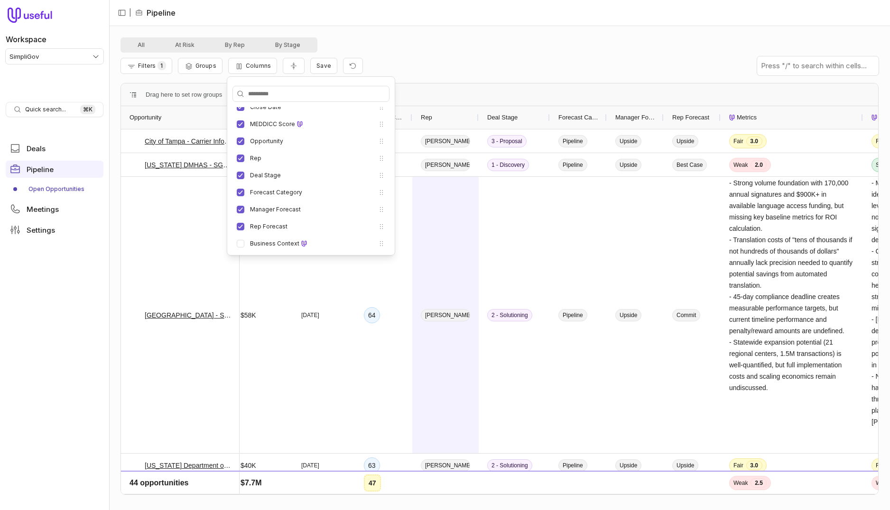
click at [467, 45] on div "All At Risk By Rep By Stage" at bounding box center [499, 44] width 758 height 15
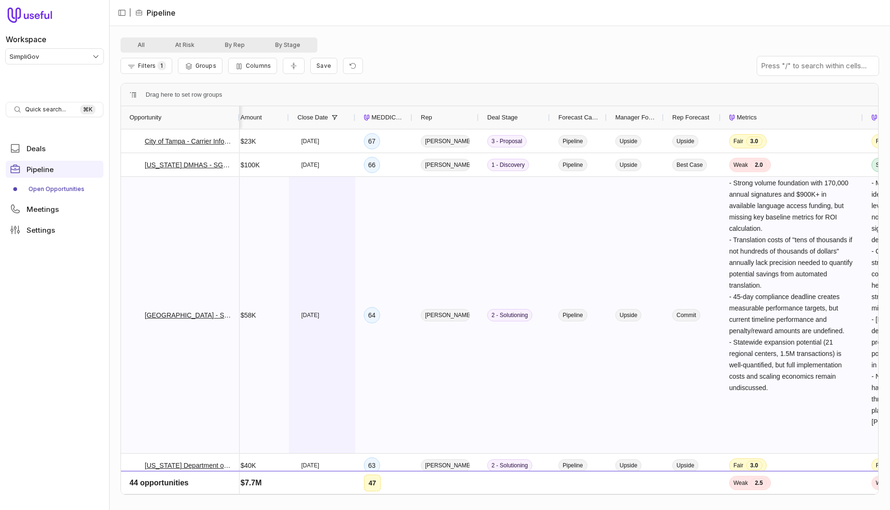
click at [318, 250] on div "[DATE]" at bounding box center [322, 315] width 66 height 276
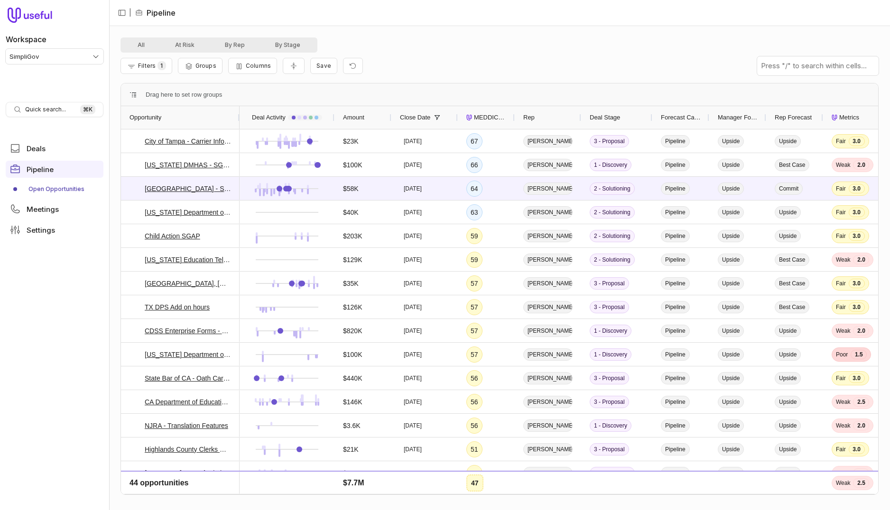
click at [414, 76] on div "Filters 1 Groups Columns Save" at bounding box center [499, 66] width 758 height 27
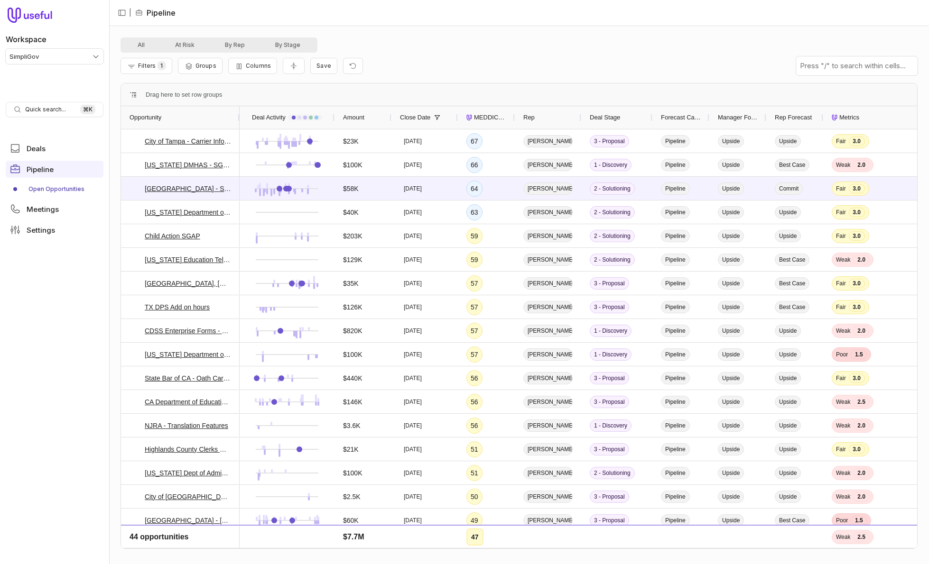
click at [418, 45] on div "All At Risk By Rep By Stage" at bounding box center [518, 44] width 797 height 15
click at [408, 31] on div "All At Risk By Rep By Stage Filters 1 Groups Columns Save - [PERSON_NAME] (CIO)…" at bounding box center [519, 295] width 820 height 538
click at [293, 43] on button "By Stage" at bounding box center [287, 44] width 55 height 11
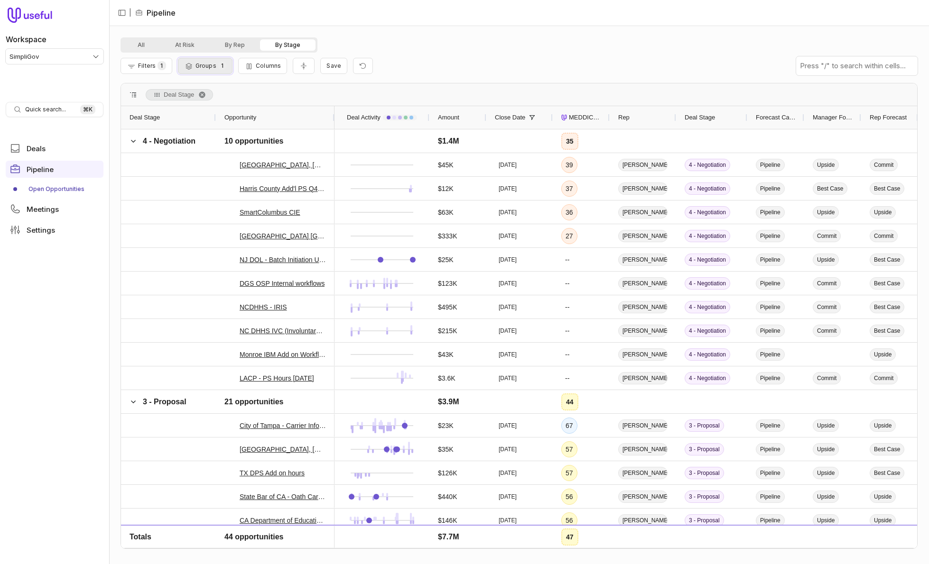
click at [192, 66] on icon "Group Pipeline" at bounding box center [188, 67] width 9 height 8
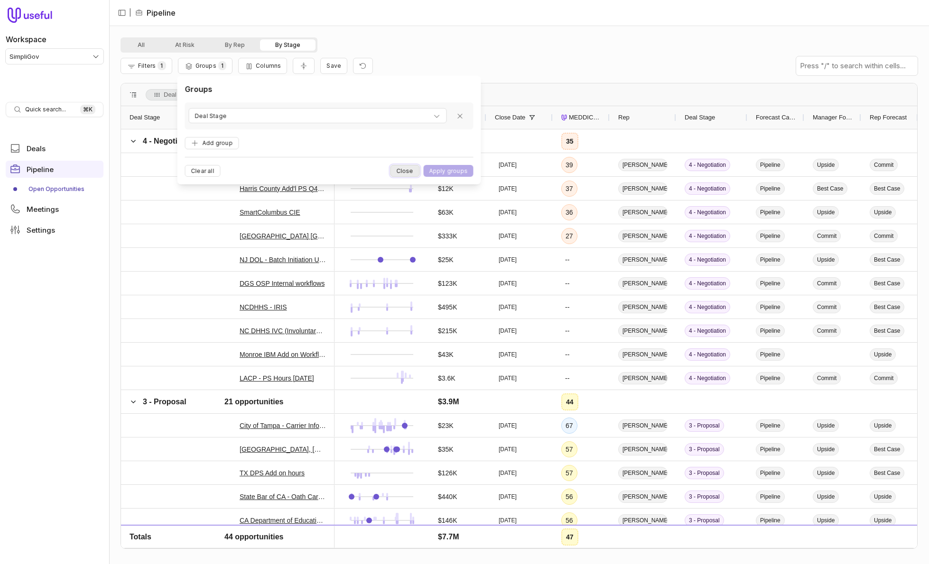
click at [416, 167] on button "Close" at bounding box center [404, 171] width 29 height 12
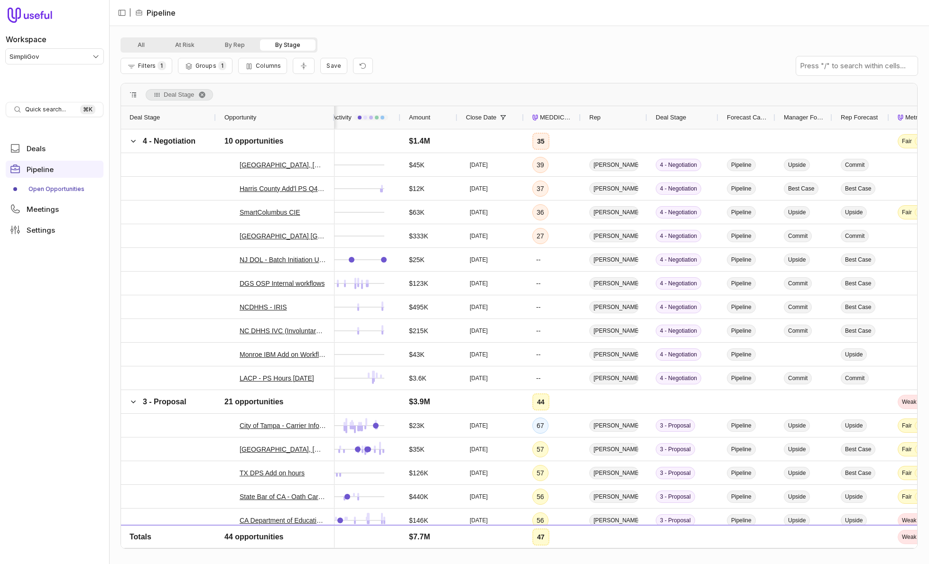
click at [394, 44] on div "All At Risk By Rep By Stage" at bounding box center [518, 44] width 797 height 15
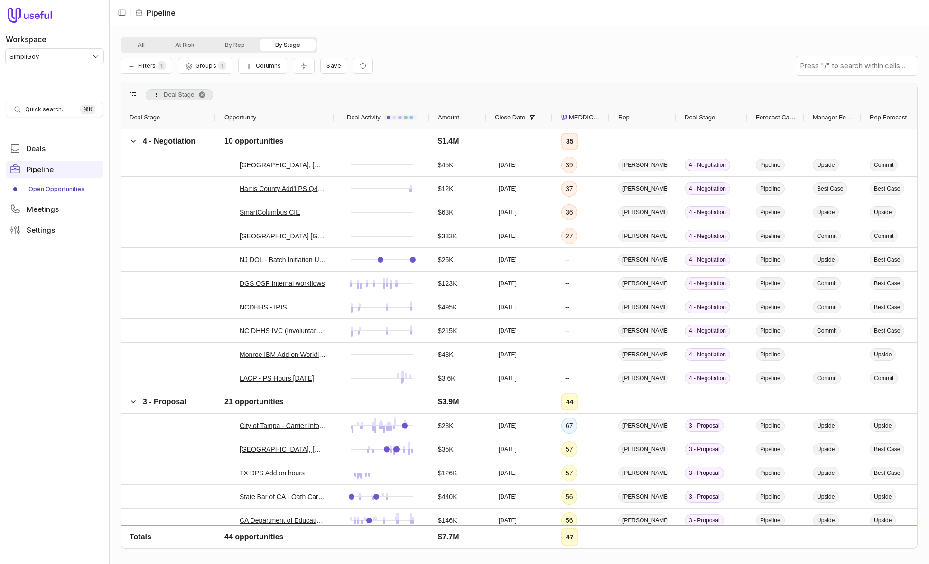
click at [444, 48] on div "All At Risk By Rep By Stage" at bounding box center [518, 44] width 797 height 15
click at [195, 66] on span "Groups" at bounding box center [205, 65] width 21 height 7
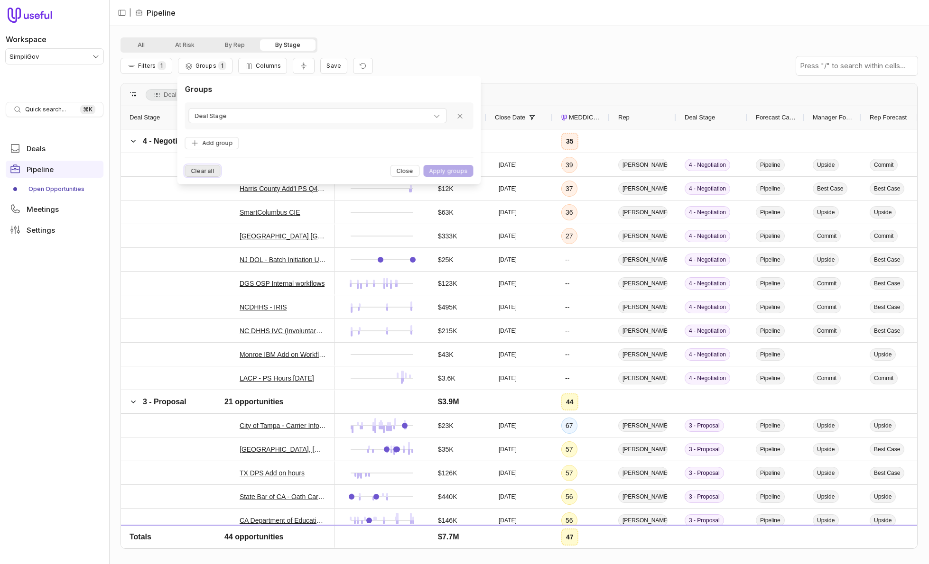
click at [201, 168] on button "Clear all" at bounding box center [203, 171] width 36 height 12
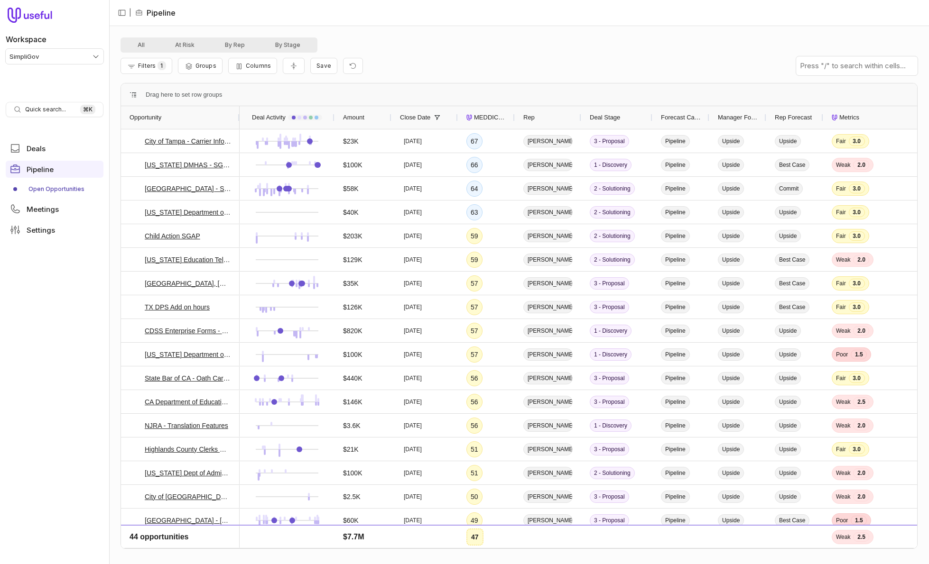
drag, startPoint x: 658, startPoint y: 27, endPoint x: 663, endPoint y: 5, distance: 22.5
click at [658, 27] on div "All At Risk By Rep By Stage Filters 1 Groups Columns Save - [PERSON_NAME] (CIO)…" at bounding box center [519, 295] width 820 height 538
click at [558, 17] on nav "| Pipeline" at bounding box center [519, 13] width 820 height 26
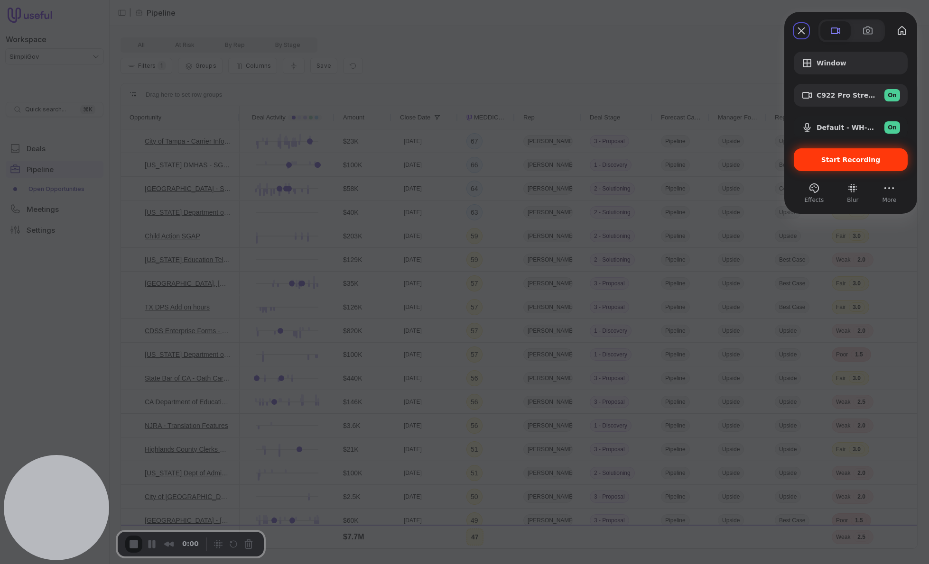
click at [769, 161] on span "Start Recording" at bounding box center [850, 160] width 59 height 8
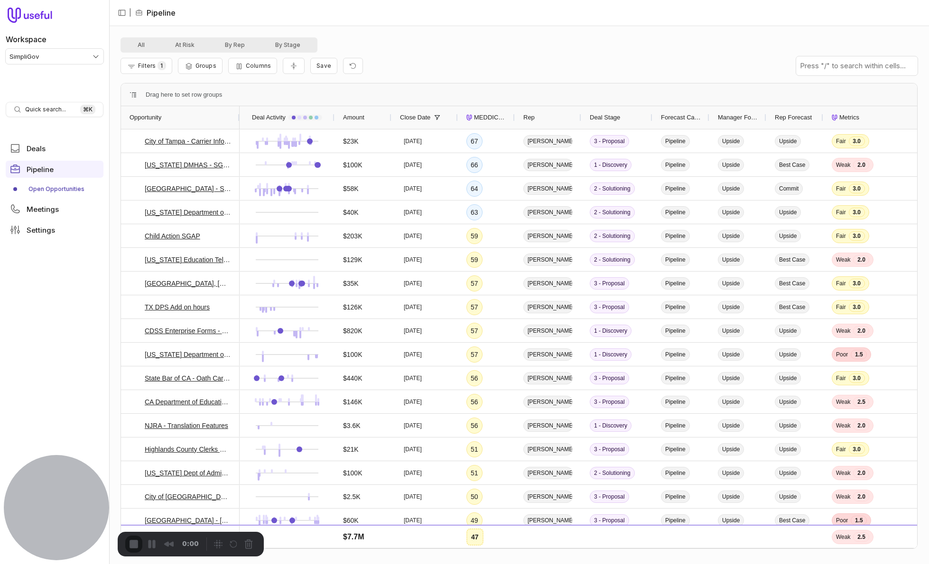
click at [382, 41] on div "All At Risk By Rep By Stage" at bounding box center [518, 44] width 797 height 15
click at [164, 460] on button "Rewind and Trim Recording" at bounding box center [170, 545] width 15 height 15
drag, startPoint x: 894, startPoint y: 33, endPoint x: 818, endPoint y: 78, distance: 89.3
click at [769, 28] on span at bounding box center [902, 24] width 8 height 8
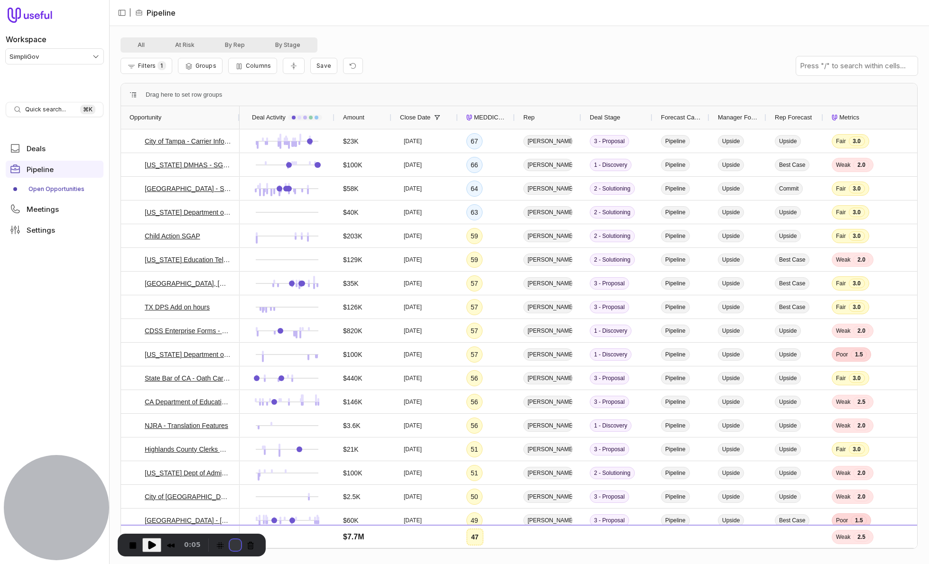
click at [232, 460] on button "Restart Recording" at bounding box center [235, 545] width 11 height 11
click at [235, 460] on button "Restart Recording" at bounding box center [235, 545] width 11 height 11
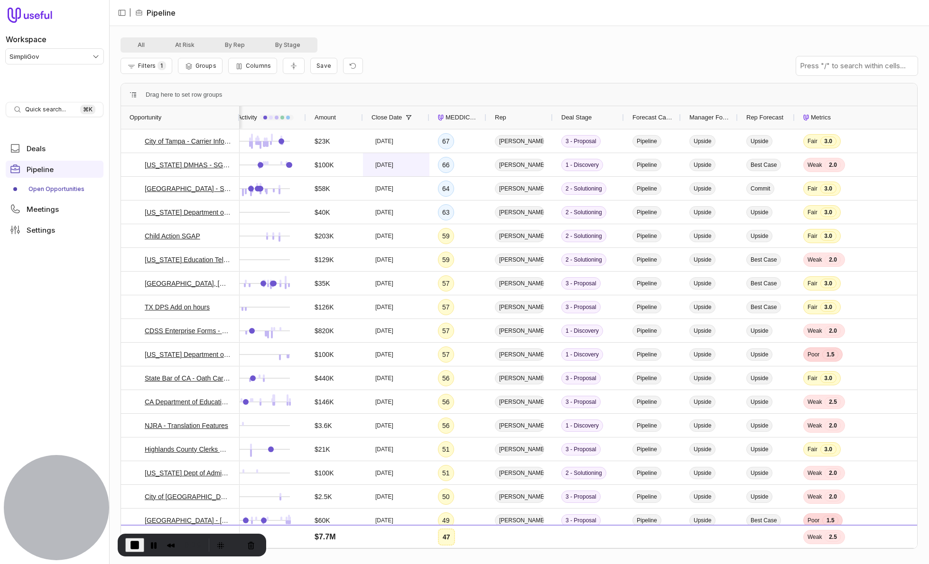
scroll to position [0, 42]
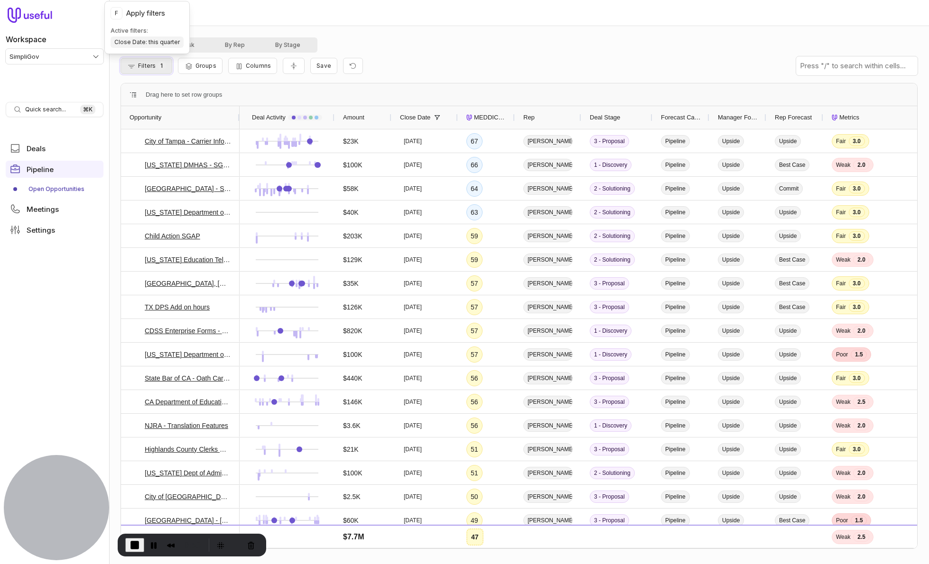
click at [139, 67] on span "Filters" at bounding box center [147, 65] width 18 height 7
click at [474, 37] on div "All At Risk By Rep By Stage" at bounding box center [518, 44] width 797 height 15
click at [249, 64] on span "Columns" at bounding box center [258, 65] width 25 height 7
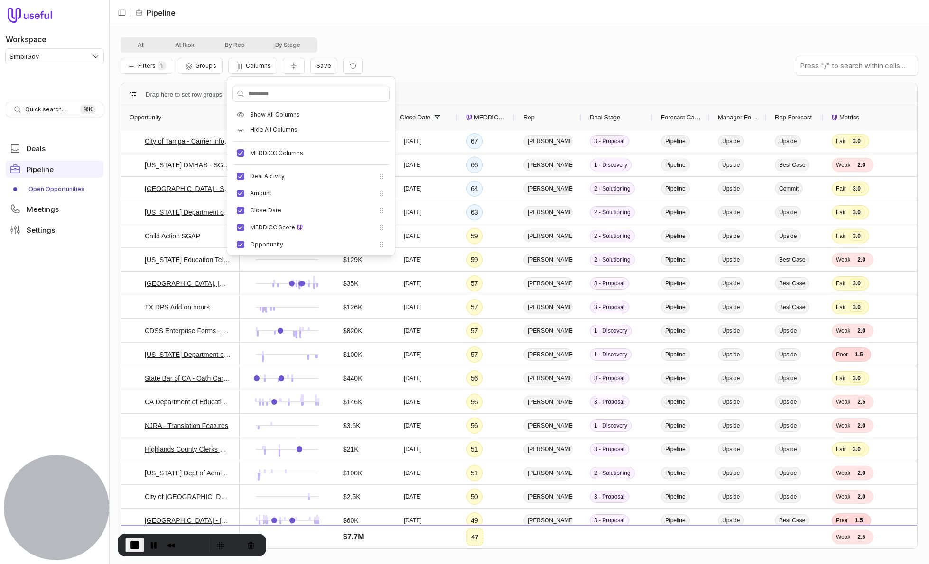
click at [424, 54] on div "Filters 1 Groups Columns Save" at bounding box center [518, 66] width 797 height 27
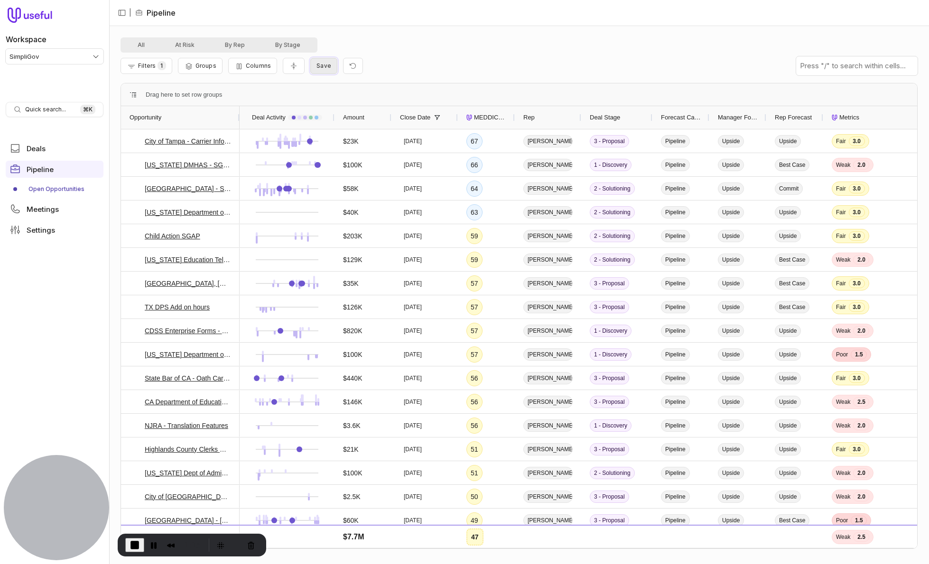
click at [324, 65] on span "Save" at bounding box center [323, 65] width 15 height 7
type input "**********"
click at [428, 130] on button "Save" at bounding box center [424, 127] width 26 height 12
click at [240, 12] on html "Workspace SimpliGov Quick search... ⌘ K Deals Pipeline Open Opportunities Meeti…" at bounding box center [464, 282] width 929 height 564
click at [348, 53] on html "Workspace SimpliGov Quick search... ⌘ K Deals Pipeline Open Opportunities Meeti…" at bounding box center [464, 282] width 929 height 564
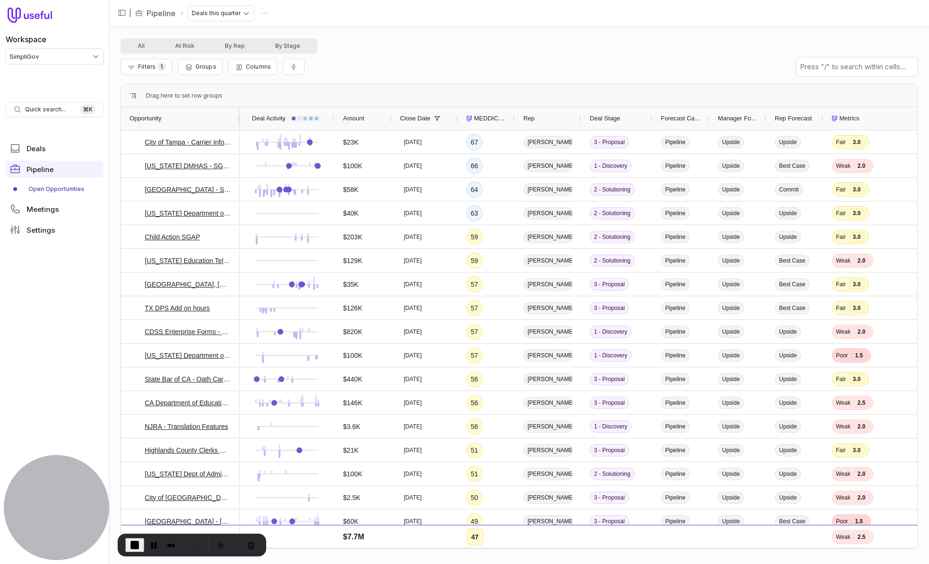
click at [347, 50] on div "All At Risk By Rep By Stage" at bounding box center [518, 45] width 797 height 15
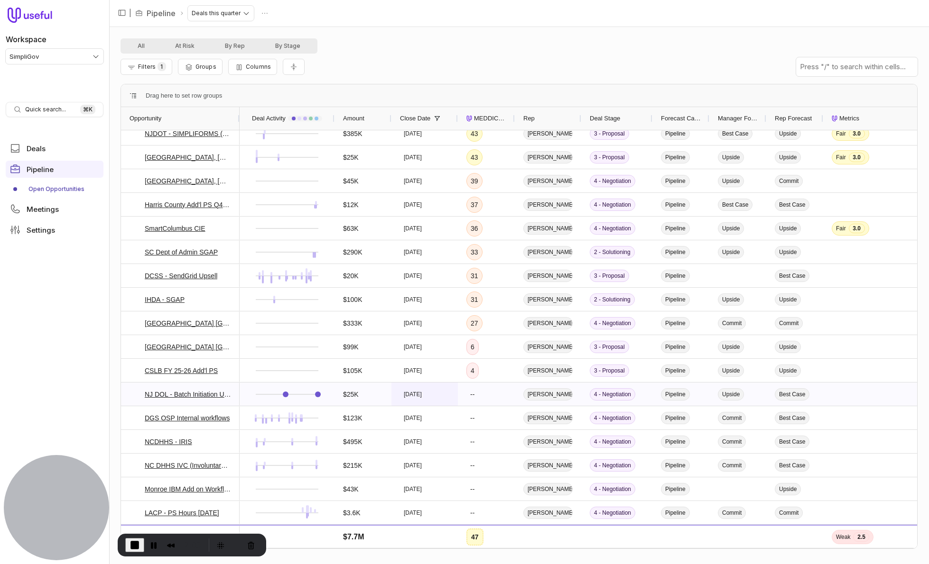
scroll to position [403, 0]
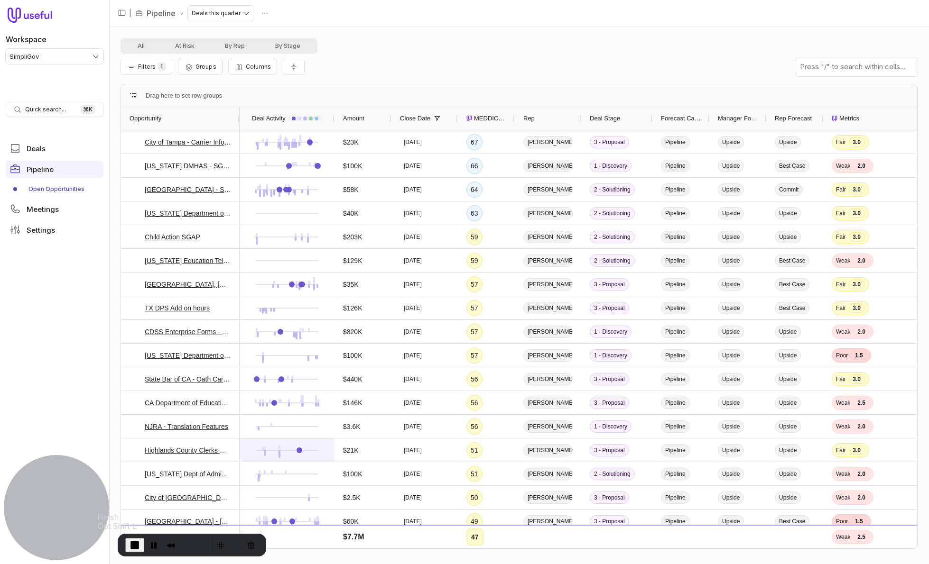
drag, startPoint x: 133, startPoint y: 544, endPoint x: 252, endPoint y: 440, distance: 158.0
click at [133, 460] on span "End Recording" at bounding box center [134, 545] width 11 height 11
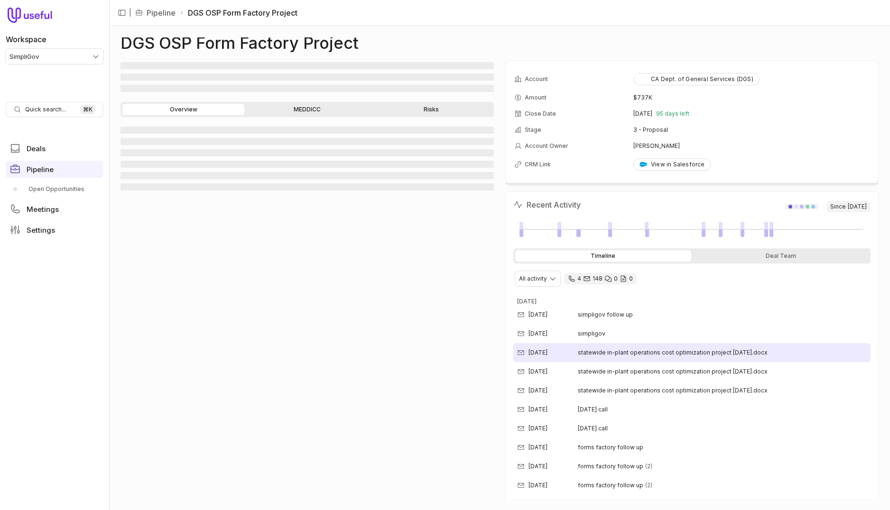
click at [634, 353] on span "statewide in-plant operations cost optimization project 9.16.2025.docx" at bounding box center [673, 353] width 190 height 8
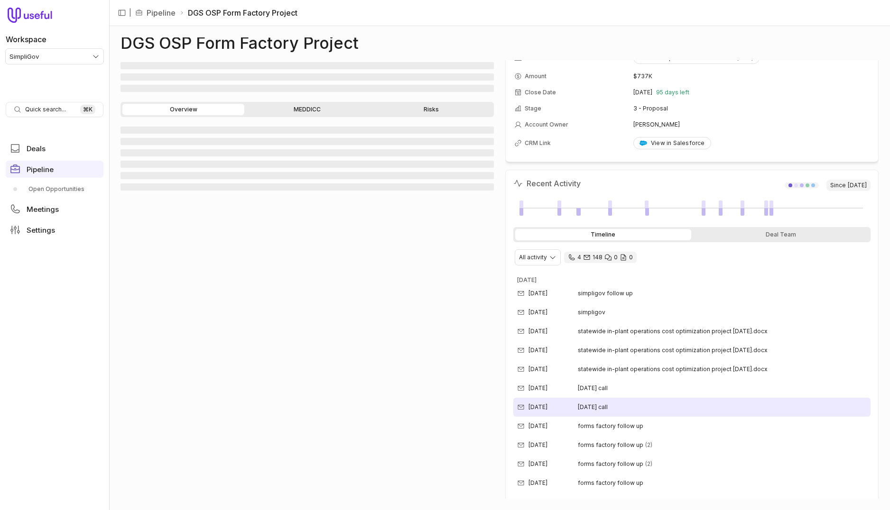
scroll to position [44, 0]
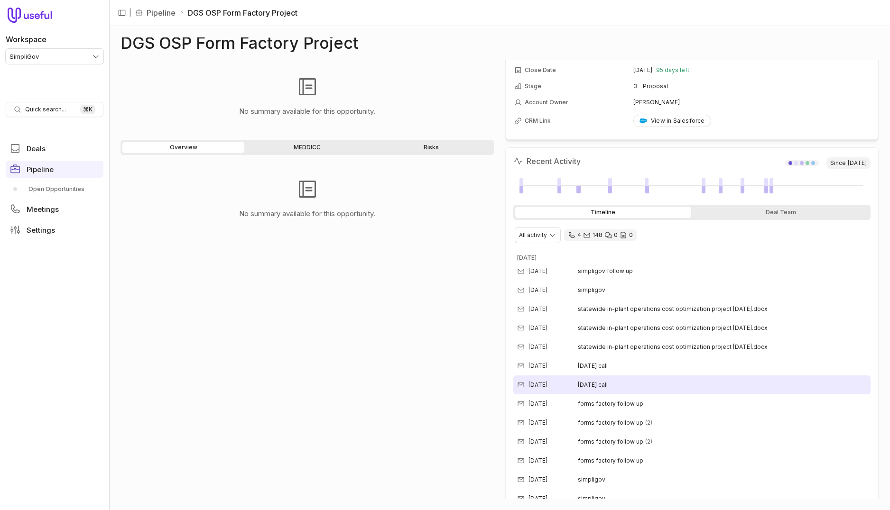
click at [634, 391] on div "Sep 19, 2025 today's call" at bounding box center [691, 385] width 357 height 19
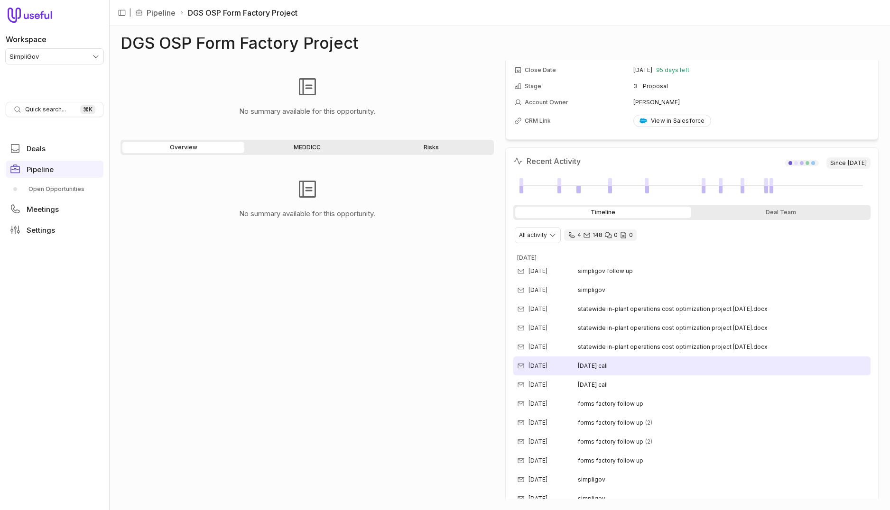
click at [624, 361] on div "Sep 19, 2025 today's call" at bounding box center [691, 366] width 357 height 19
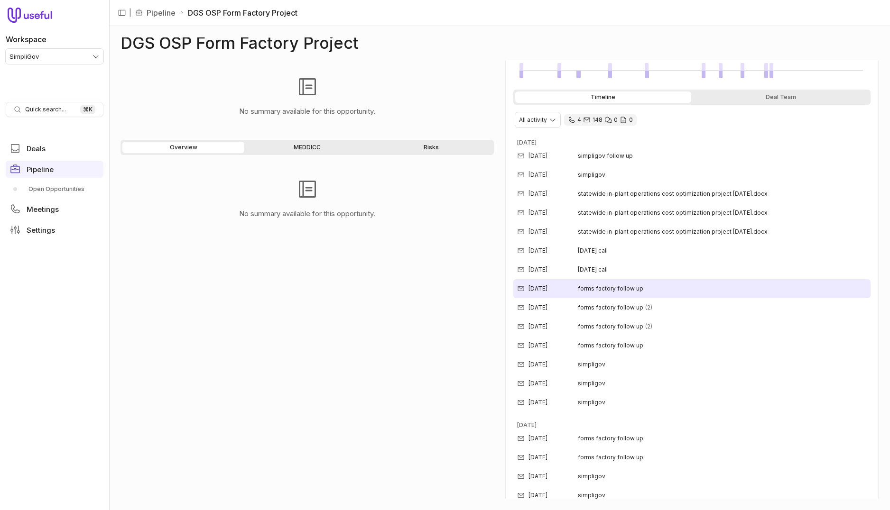
scroll to position [161, 0]
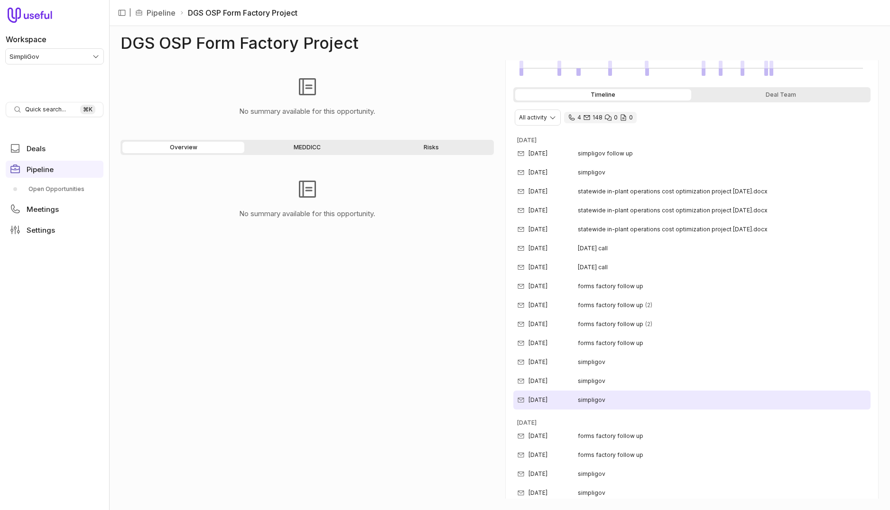
click at [629, 404] on div "Sep 2, 2025 simpligov" at bounding box center [691, 400] width 357 height 19
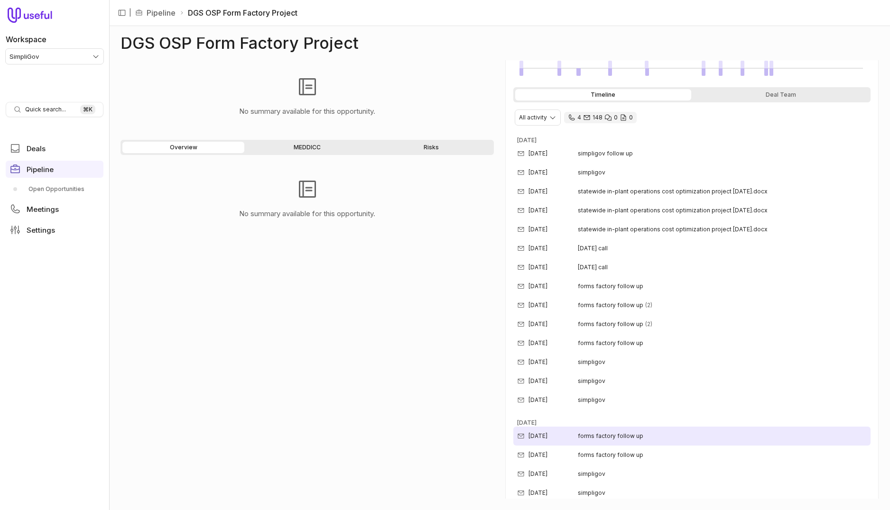
click at [636, 434] on span "forms factory follow up" at bounding box center [610, 437] width 65 height 8
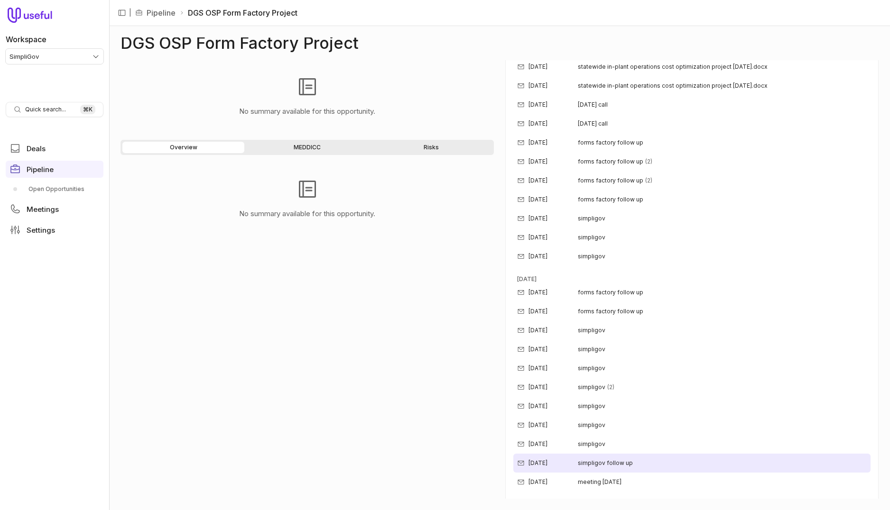
scroll to position [314, 0]
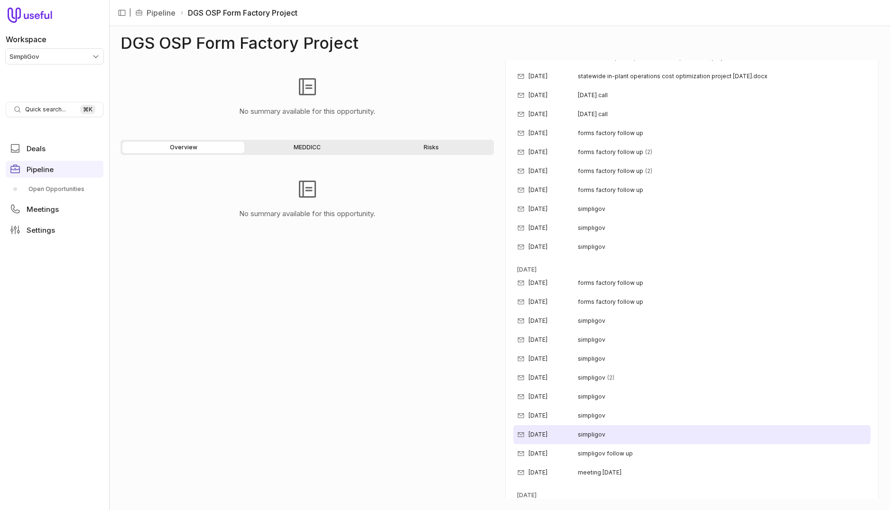
click at [606, 431] on div "Aug 11, 2025 simpligov" at bounding box center [691, 434] width 357 height 19
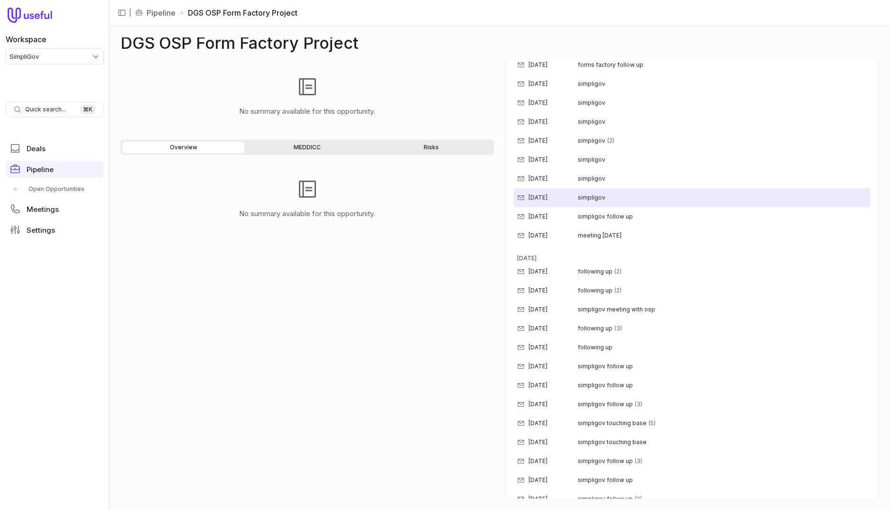
scroll to position [595, 0]
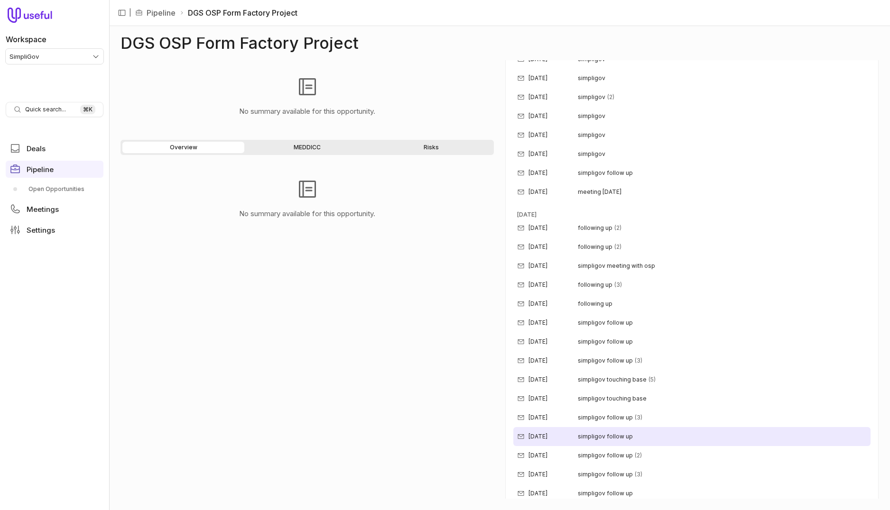
click at [610, 440] on span "simpligov follow up" at bounding box center [605, 437] width 55 height 8
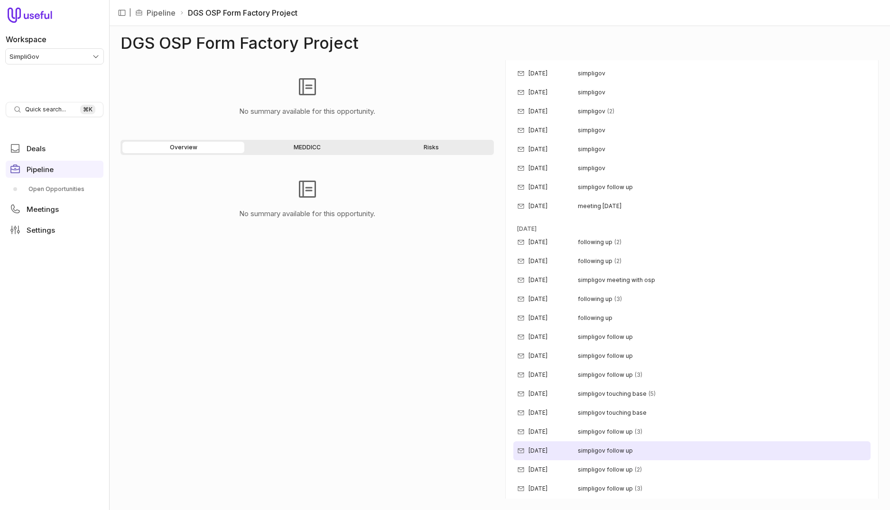
scroll to position [0, 0]
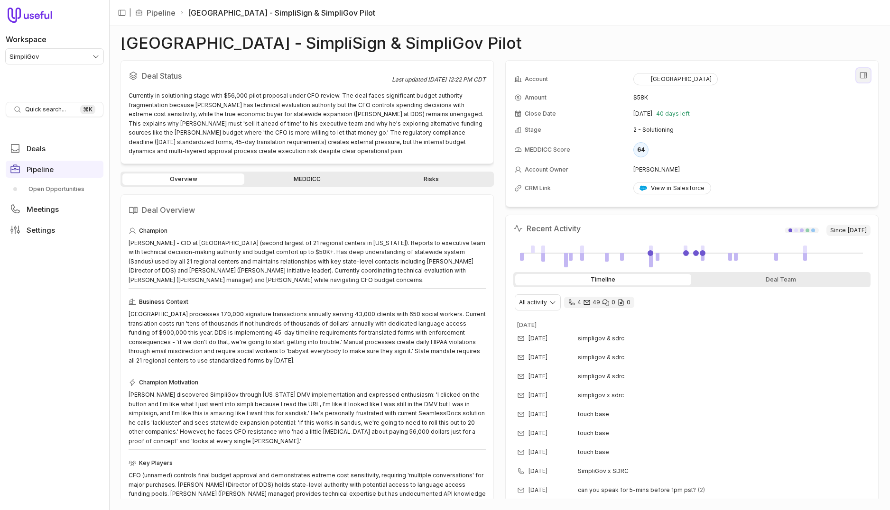
click at [859, 71] on icon "View all fields" at bounding box center [863, 75] width 9 height 9
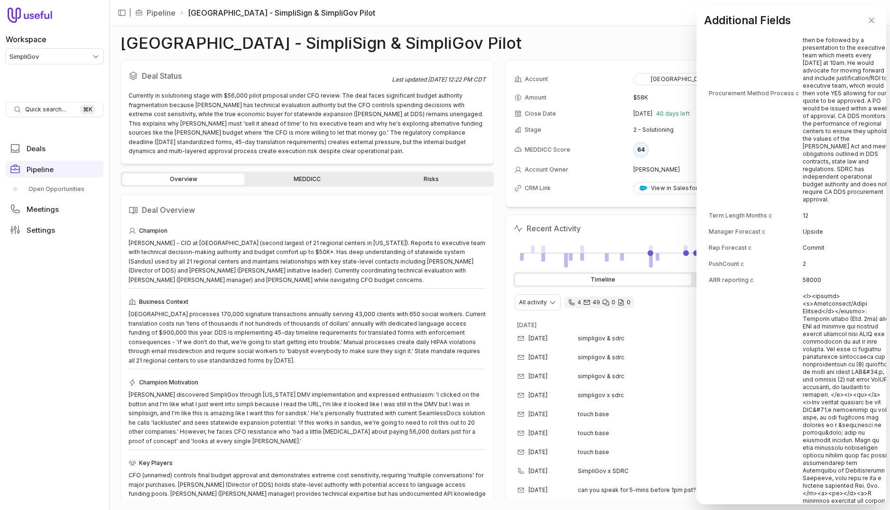
scroll to position [425, 0]
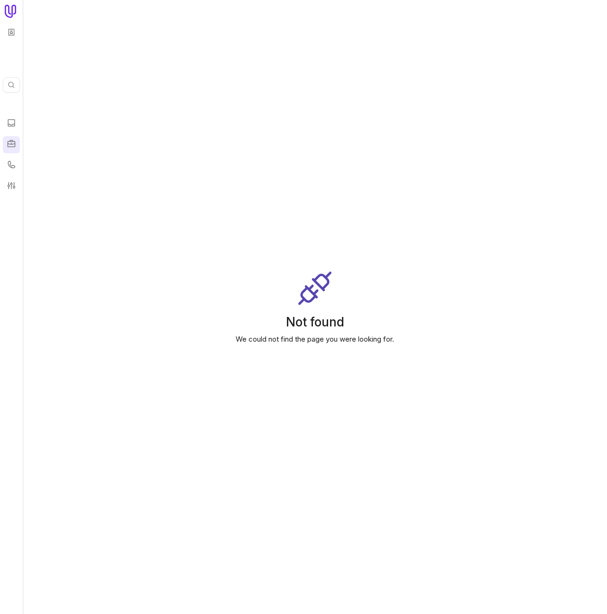
click at [12, 145] on icon at bounding box center [11, 143] width 9 height 9
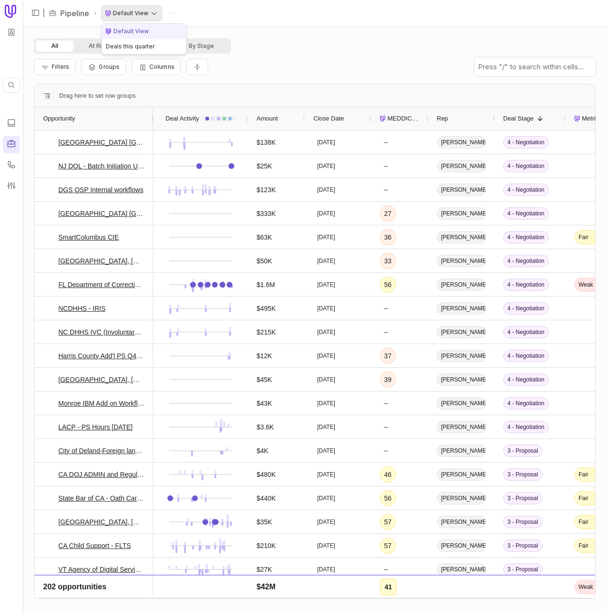
click at [151, 15] on html "Quick search... ⌘ K | Pipeline Default View All At Risk By Rep By Stage Filters…" at bounding box center [303, 307] width 607 height 614
click at [170, 11] on html "Quick search... ⌘ K | Pipeline Default View All At Risk By Rep By Stage Filters…" at bounding box center [303, 307] width 607 height 614
click at [151, 13] on html "Quick search... ⌘ K | Pipeline Default View All At Risk By Rep By Stage Filters…" at bounding box center [303, 307] width 607 height 614
click at [147, 19] on html "Quick search... ⌘ K | Pipeline Default View All At Risk By Rep By Stage Filters…" at bounding box center [303, 307] width 607 height 614
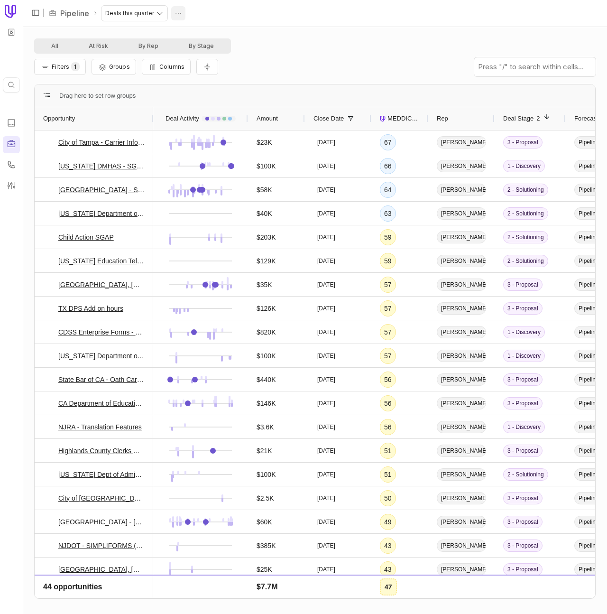
click at [177, 11] on html "Quick search... ⌘ K | Pipeline Deals this quarter All At Risk By Rep By Stage F…" at bounding box center [303, 307] width 607 height 614
click at [170, 56] on div "Delete" at bounding box center [154, 50] width 63 height 19
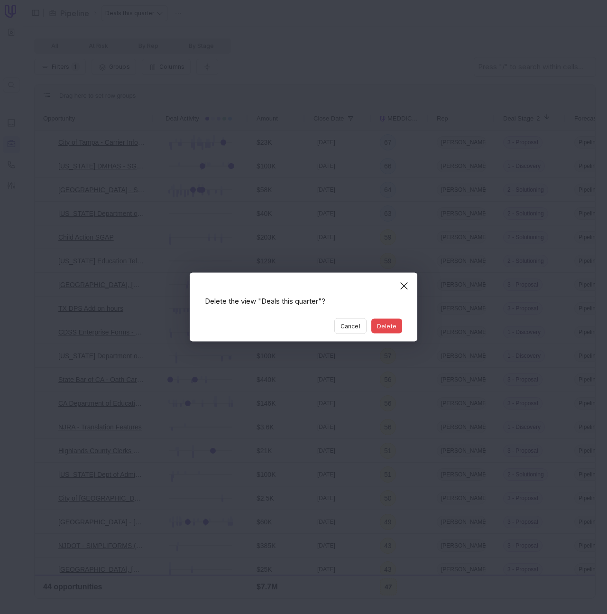
click at [396, 333] on div "Delete the view "Deals this quarter"? Cancel Delete" at bounding box center [304, 307] width 228 height 69
drag, startPoint x: 393, startPoint y: 326, endPoint x: 263, endPoint y: 120, distance: 243.2
click at [392, 323] on button "Delete" at bounding box center [386, 326] width 31 height 15
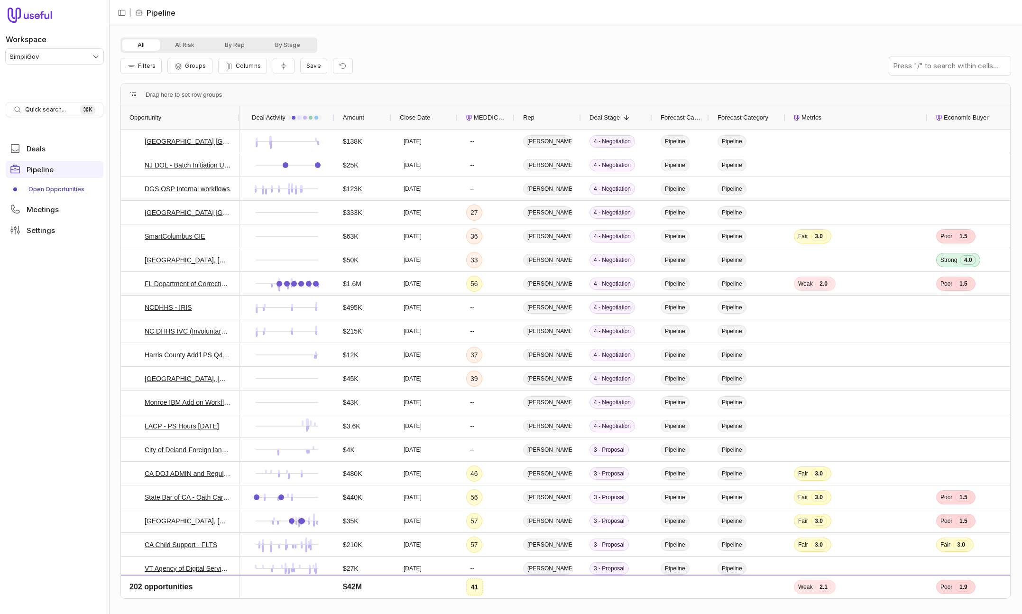
drag, startPoint x: 764, startPoint y: 116, endPoint x: 730, endPoint y: 118, distance: 33.7
click at [786, 115] on div at bounding box center [785, 117] width 4 height 23
drag, startPoint x: 706, startPoint y: 117, endPoint x: 386, endPoint y: 89, distance: 321.4
click at [711, 117] on div at bounding box center [712, 117] width 4 height 23
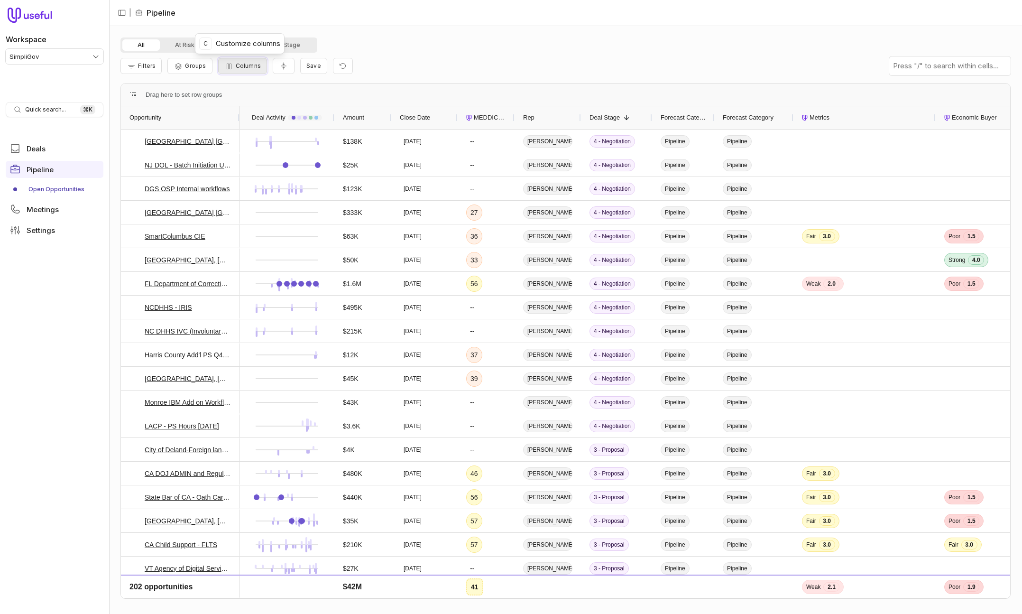
click at [230, 67] on icon "button" at bounding box center [229, 67] width 5 height 6
